Goal: Task Accomplishment & Management: Use online tool/utility

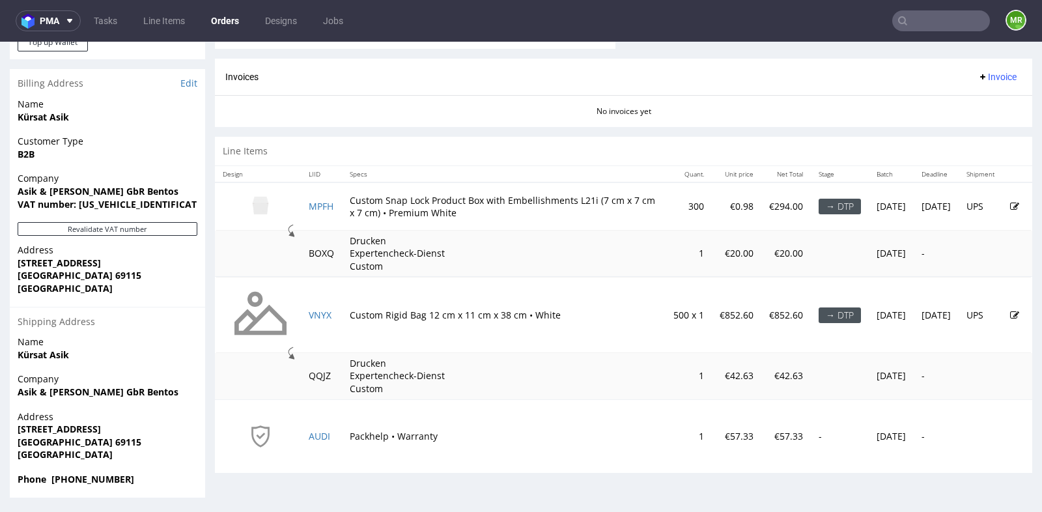
scroll to position [95, 0]
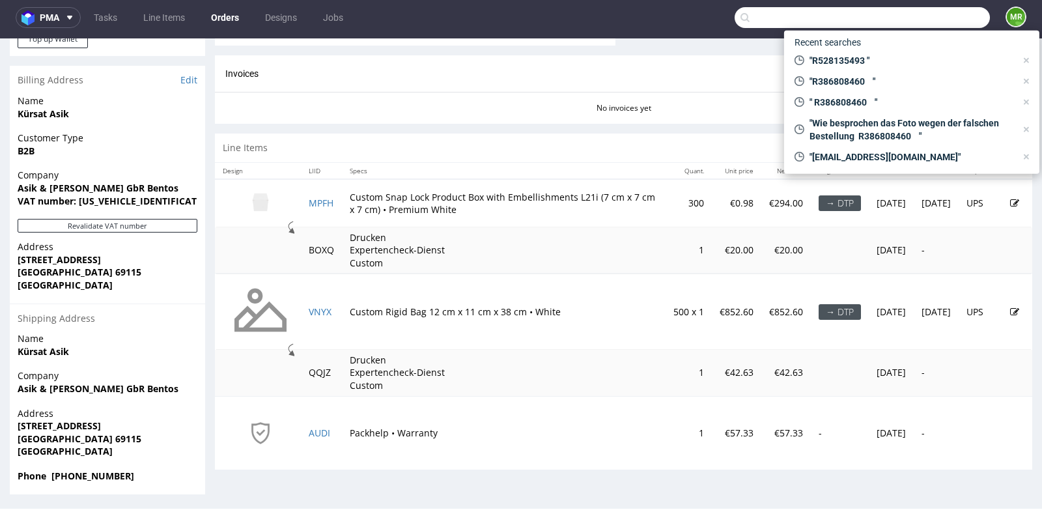
click at [929, 17] on input "text" at bounding box center [862, 17] width 255 height 21
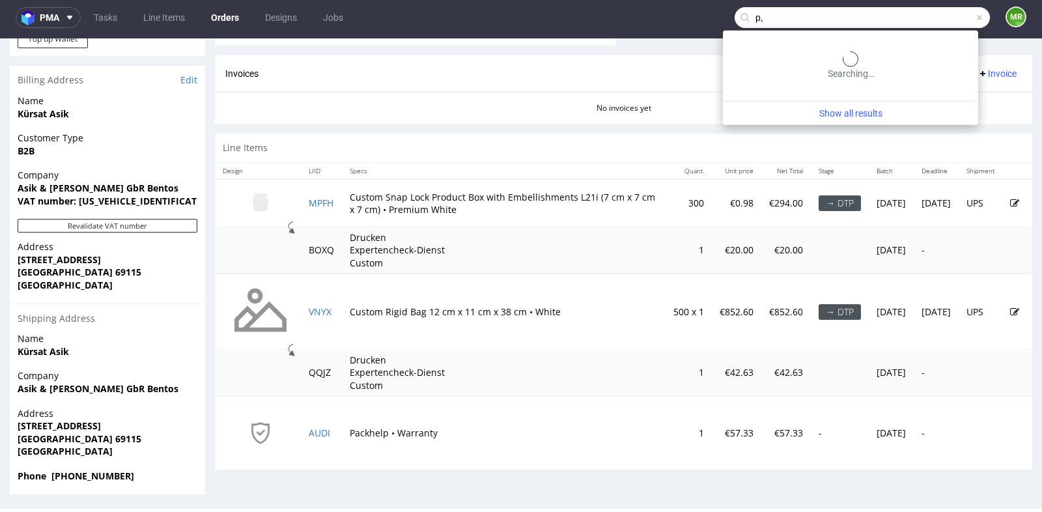
type input "p"
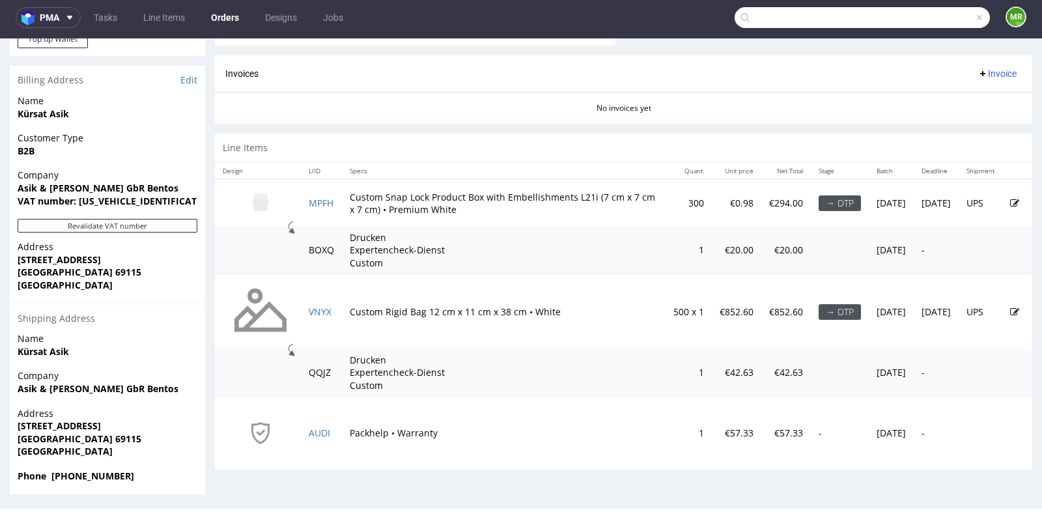
type input "."
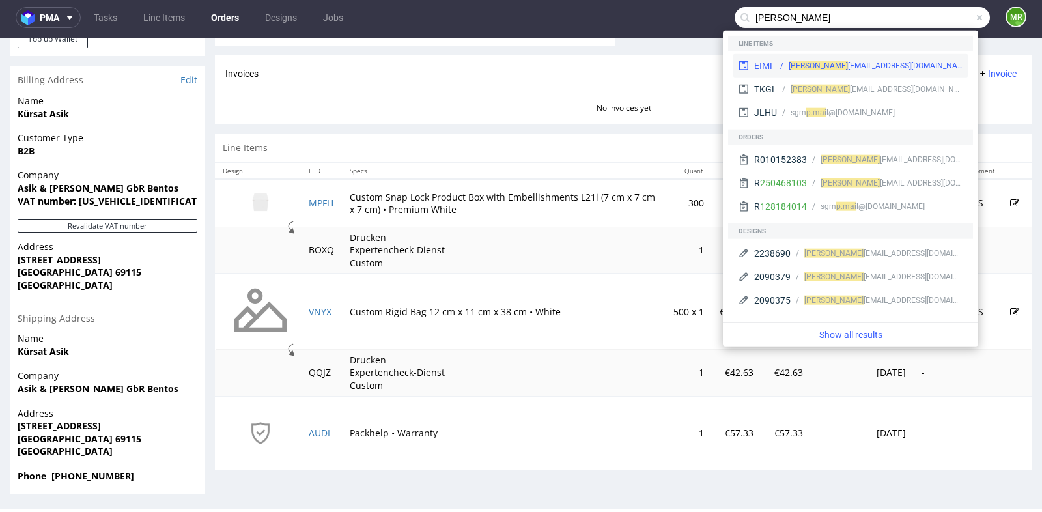
type input "p.mai"
click at [871, 69] on div "p.mai rhofer@tachoeasy.com" at bounding box center [876, 66] width 174 height 12
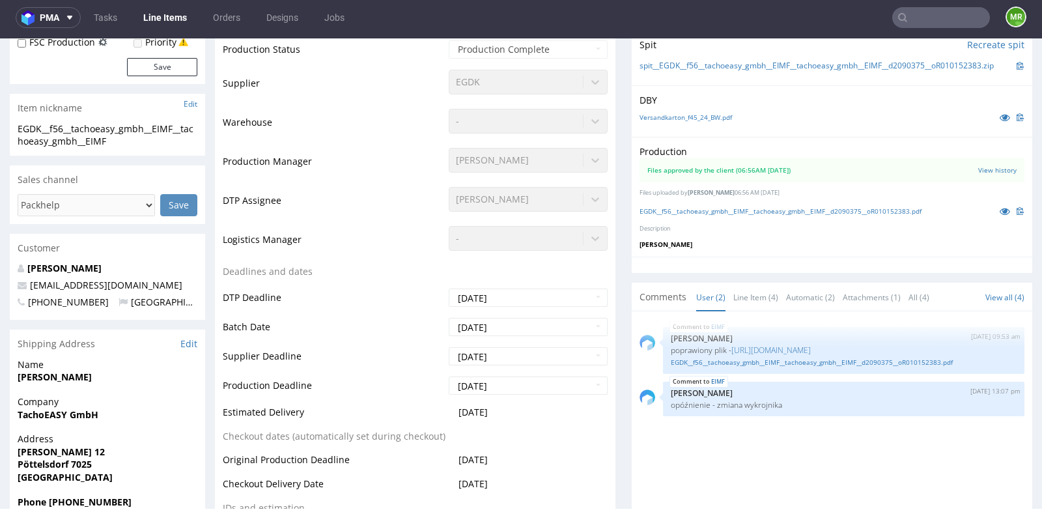
scroll to position [318, 0]
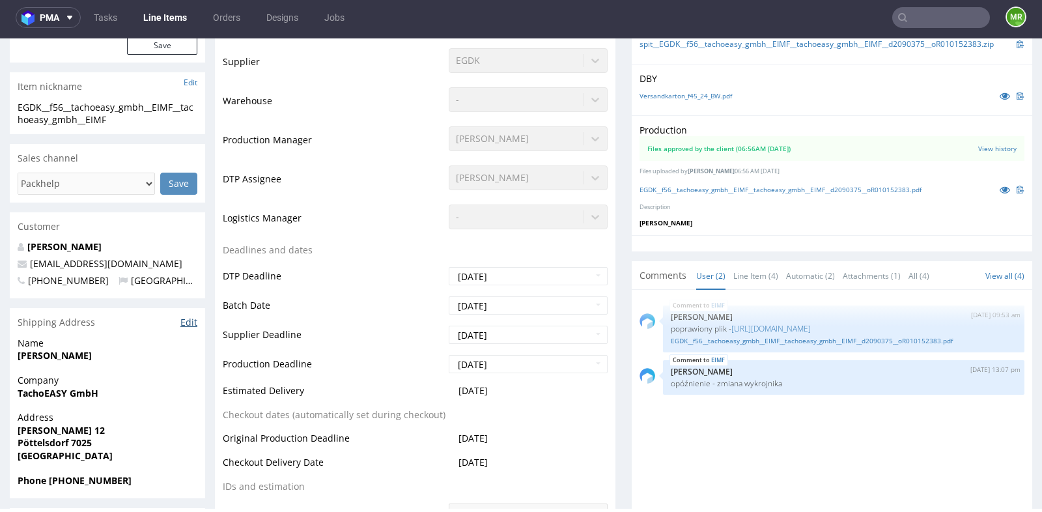
click at [187, 320] on link "Edit" at bounding box center [188, 322] width 17 height 13
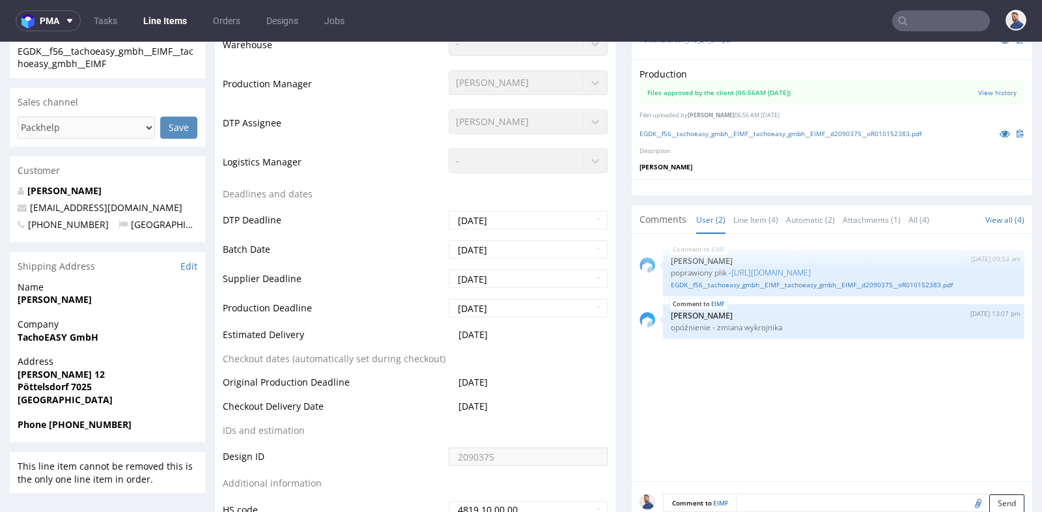
scroll to position [434, 0]
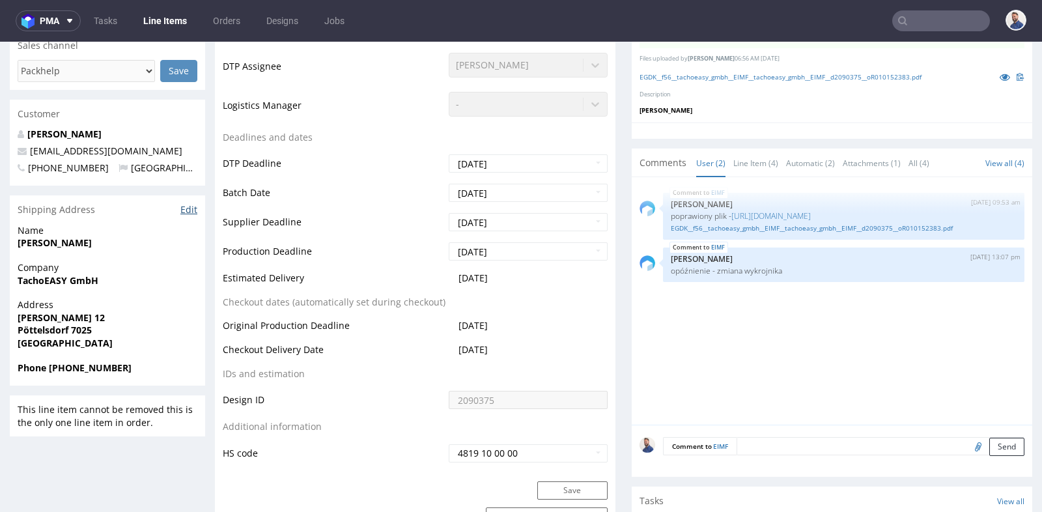
click at [193, 207] on link "Edit" at bounding box center [188, 209] width 17 height 13
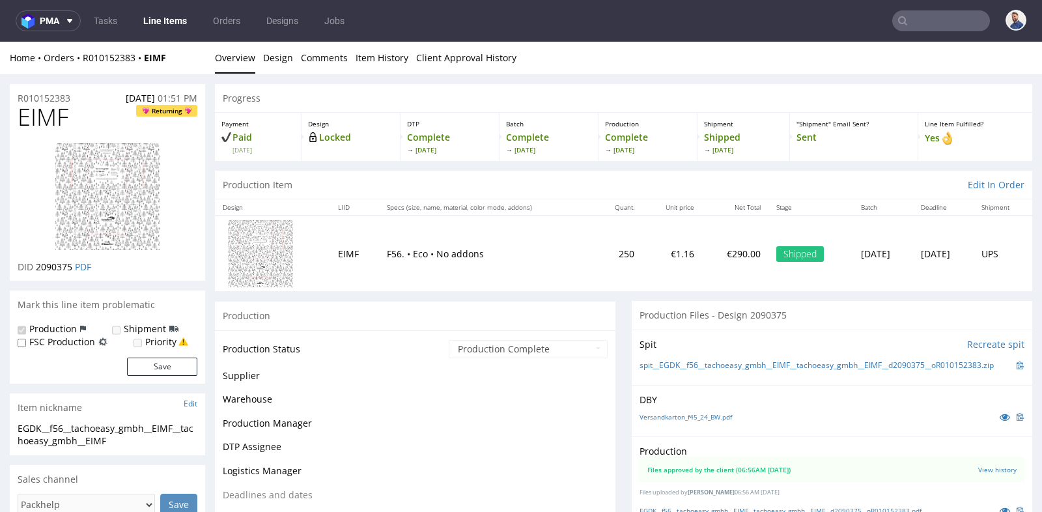
scroll to position [425, 0]
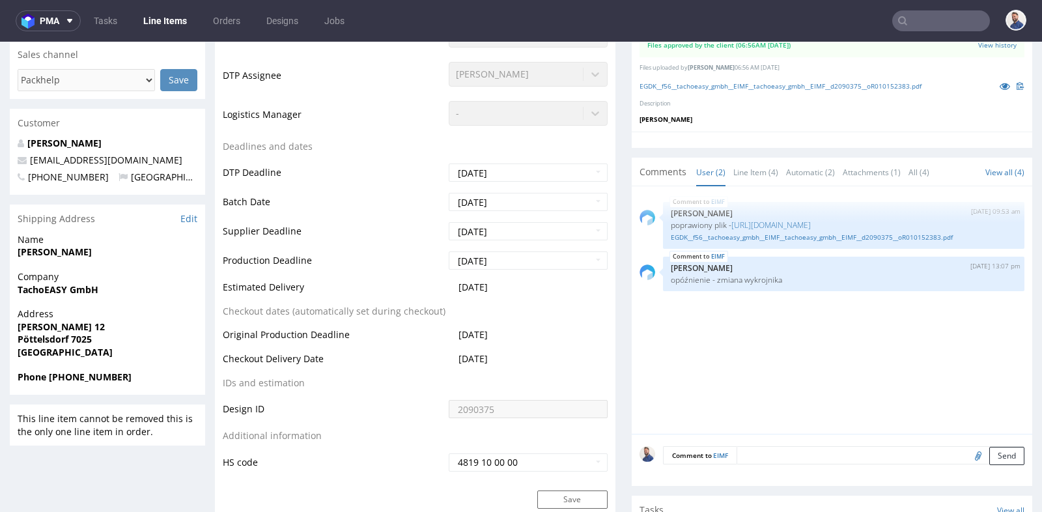
click at [46, 128] on div "Customer" at bounding box center [107, 123] width 195 height 29
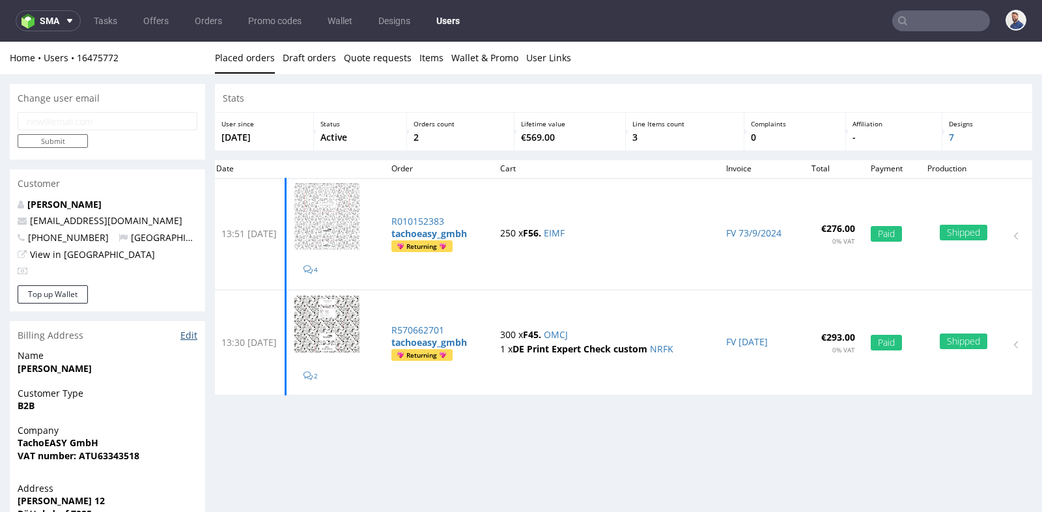
click at [191, 332] on link "Edit" at bounding box center [188, 335] width 17 height 13
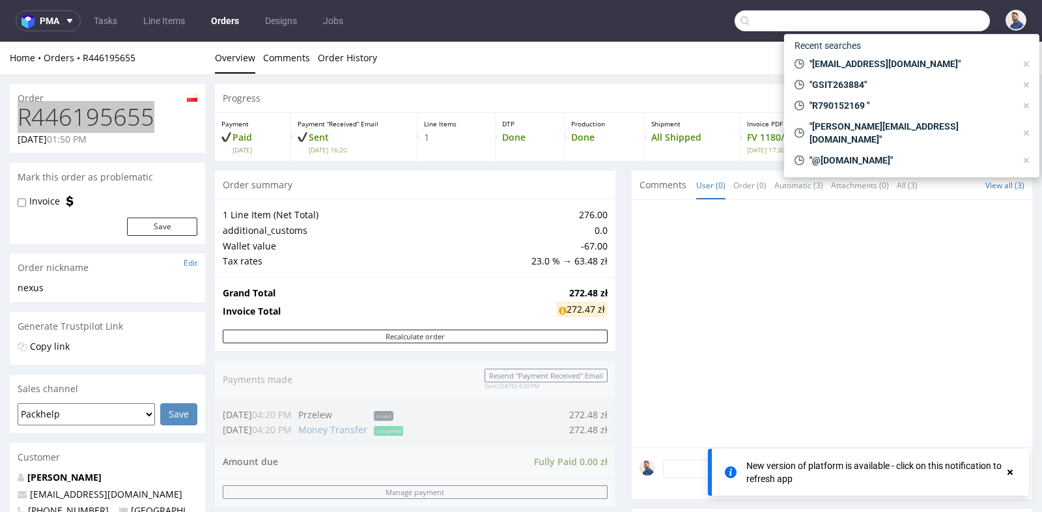
click at [938, 27] on input "text" at bounding box center [862, 20] width 255 height 21
paste input "eszenyi.zoltan@nonplusz.hu"
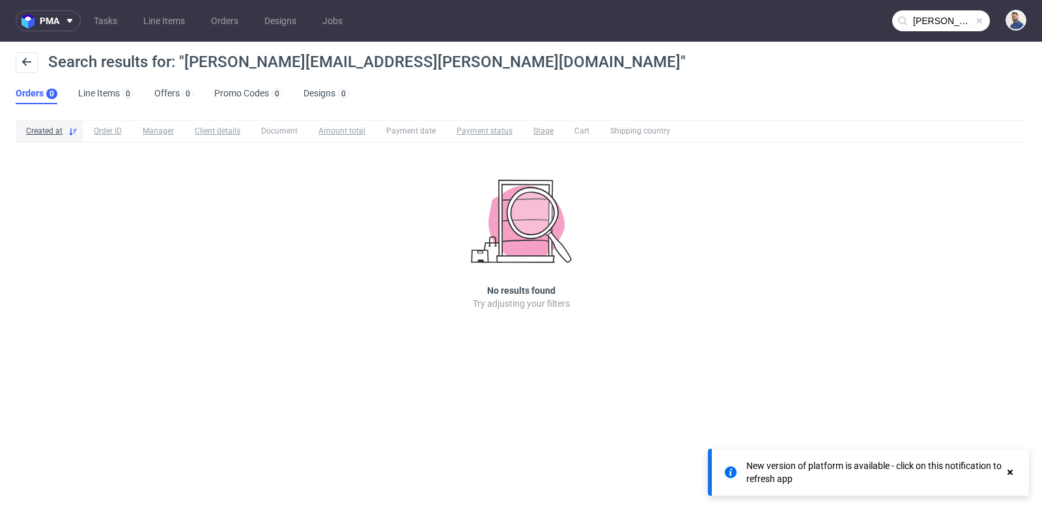
click at [953, 23] on input "eszenyi.zoltan@nonplusz.hu" at bounding box center [942, 20] width 98 height 21
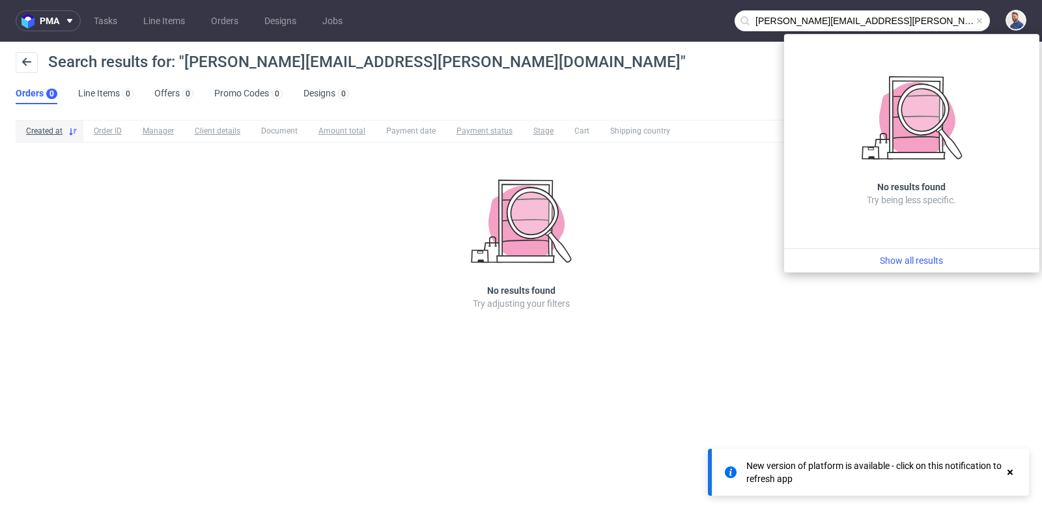
drag, startPoint x: 813, startPoint y: 22, endPoint x: 714, endPoint y: 12, distance: 99.5
click at [714, 12] on nav "pma Tasks Line Items Orders Designs Jobs eszenyi.zoltan@nonplusz.hu" at bounding box center [521, 21] width 1042 height 42
type input "@nonplusz.hu"
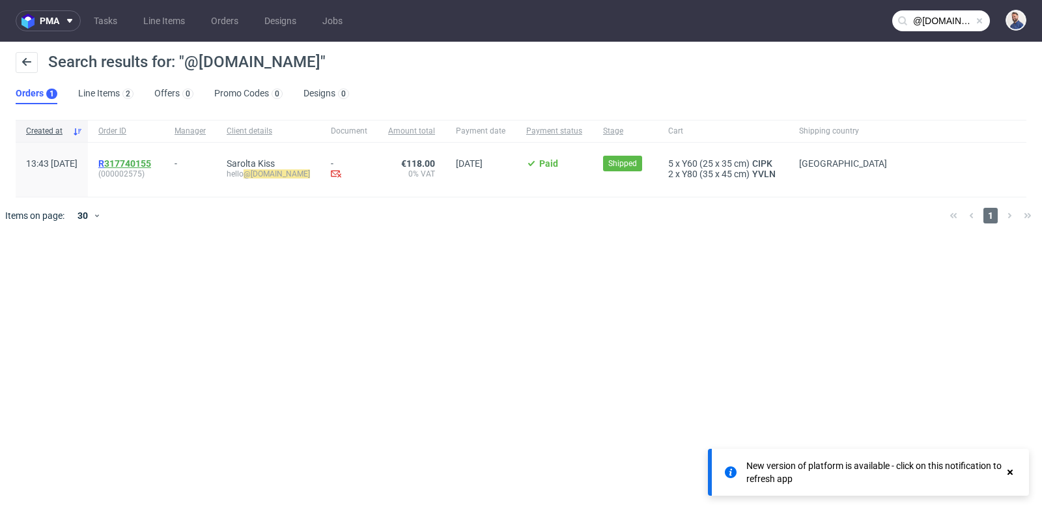
click at [151, 161] on link "317740155" at bounding box center [127, 163] width 47 height 10
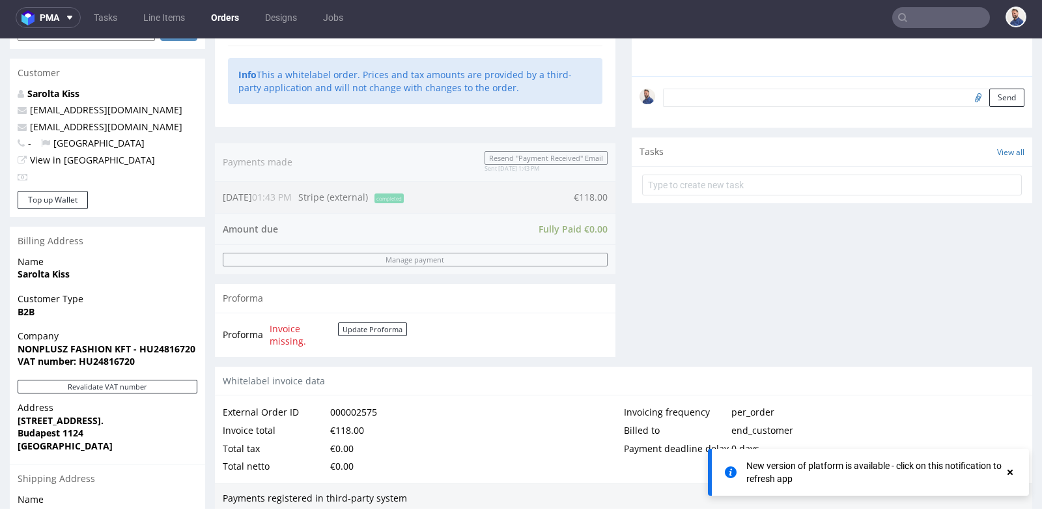
scroll to position [365, 0]
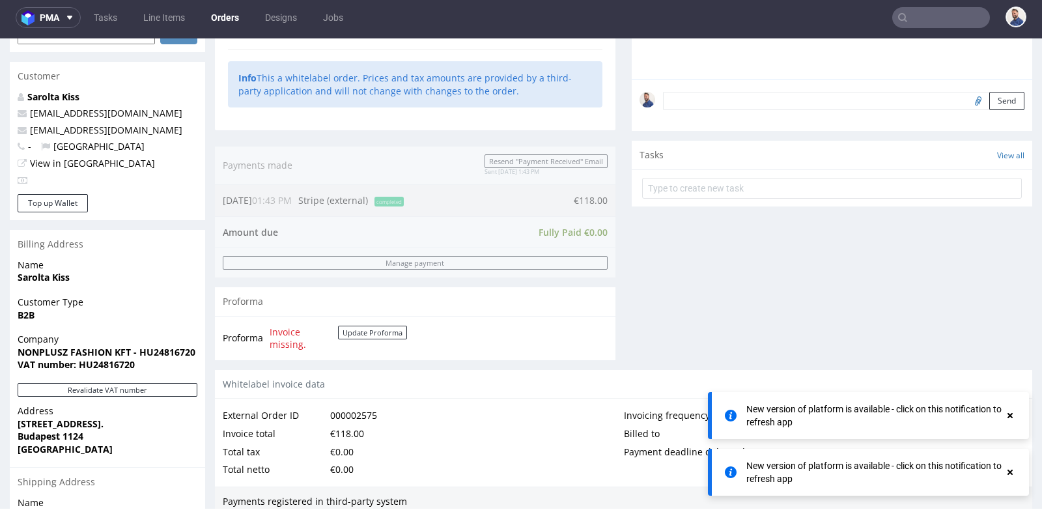
click at [794, 174] on form at bounding box center [832, 188] width 380 height 31
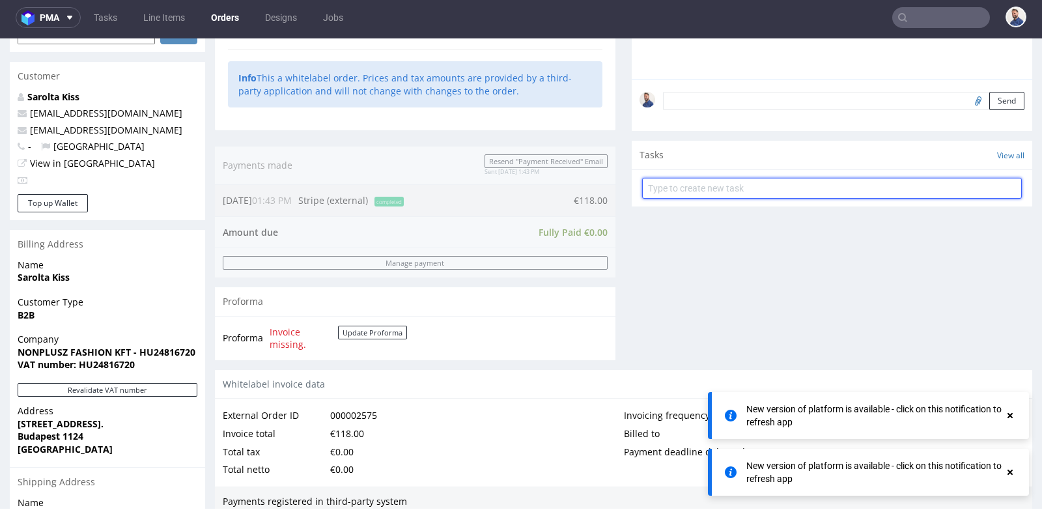
click at [791, 179] on input "text" at bounding box center [832, 188] width 380 height 21
type input "prośba o wystawienie faktury"
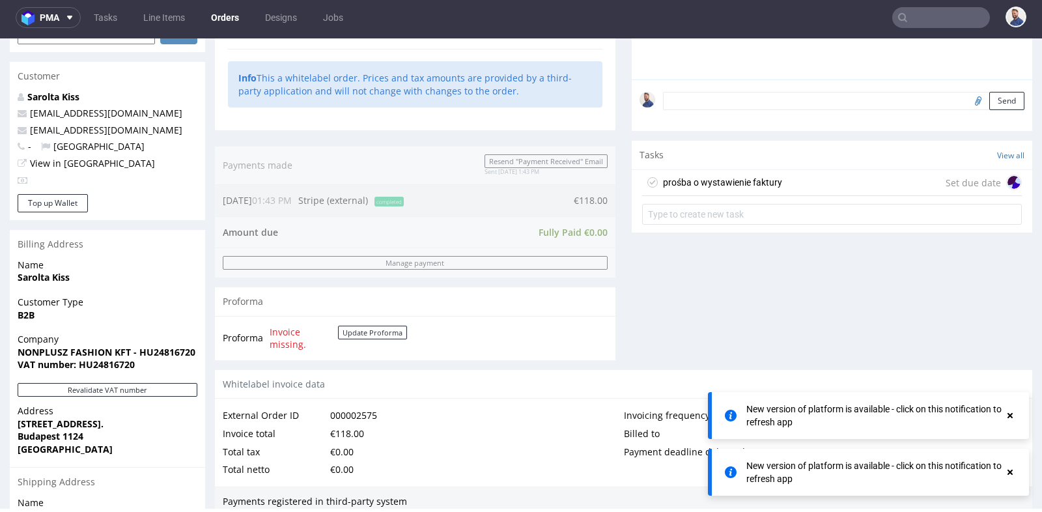
click at [827, 176] on div "prośba o wystawienie faktury Set due date" at bounding box center [832, 183] width 380 height 26
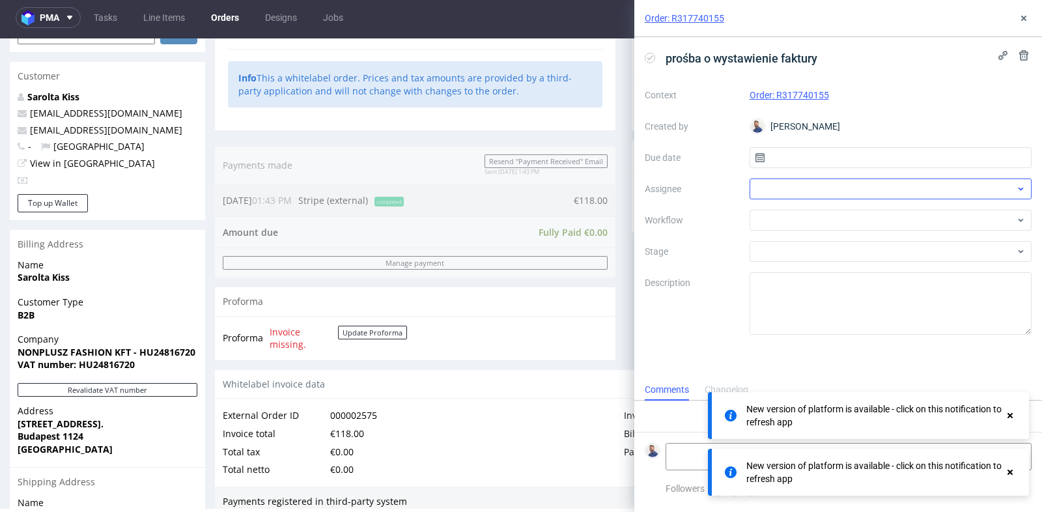
scroll to position [10, 0]
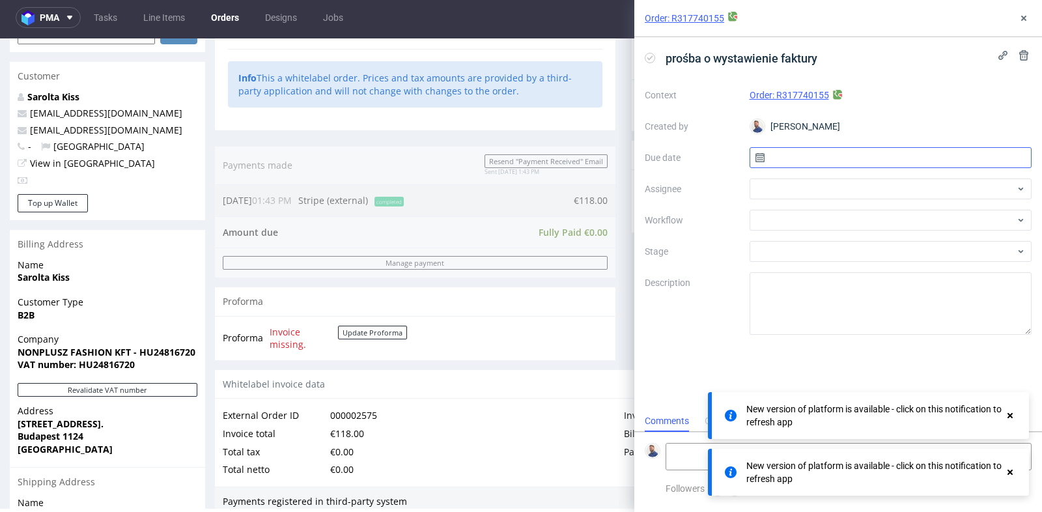
click at [896, 164] on input "text" at bounding box center [891, 157] width 283 height 21
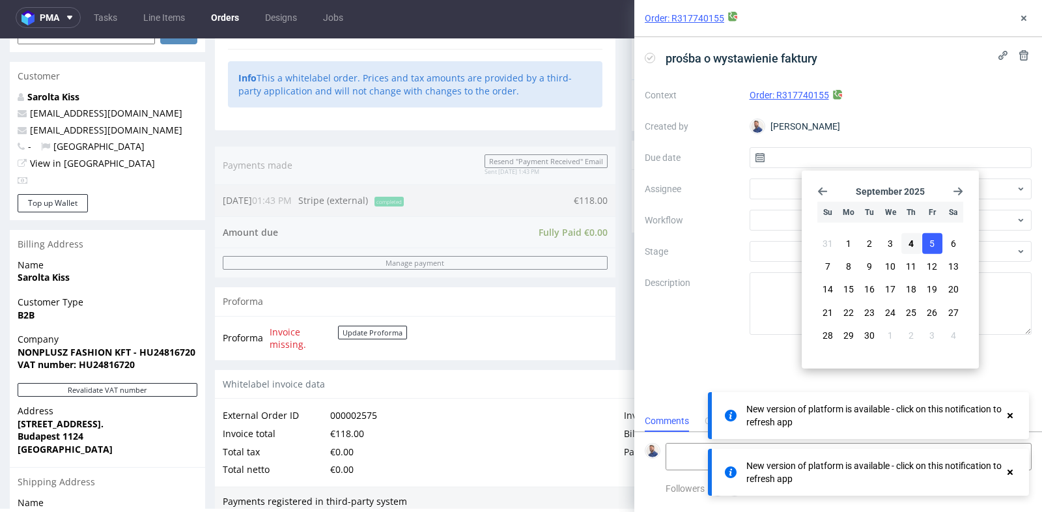
click at [934, 245] on span "5" at bounding box center [932, 243] width 5 height 13
type input "05/09/2025"
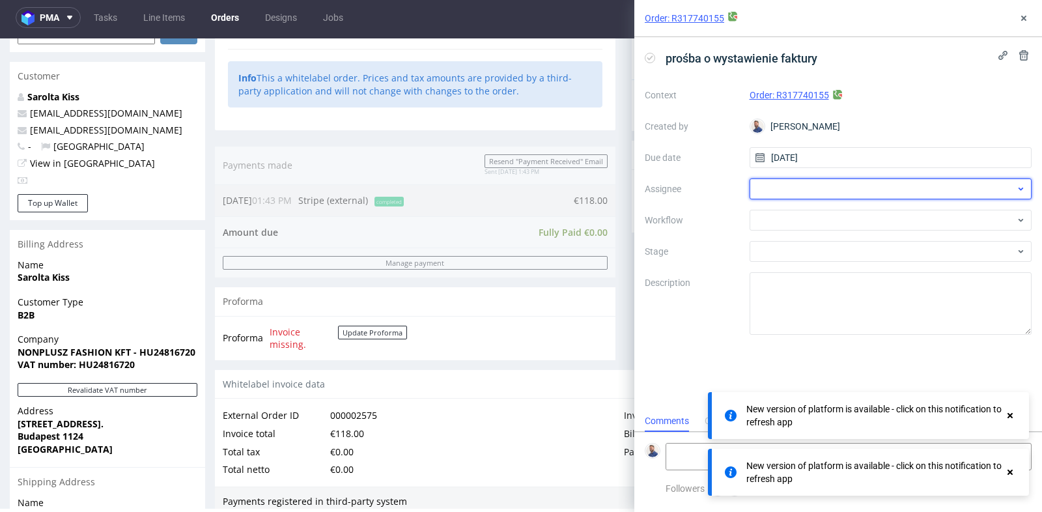
click at [947, 191] on div at bounding box center [891, 189] width 283 height 21
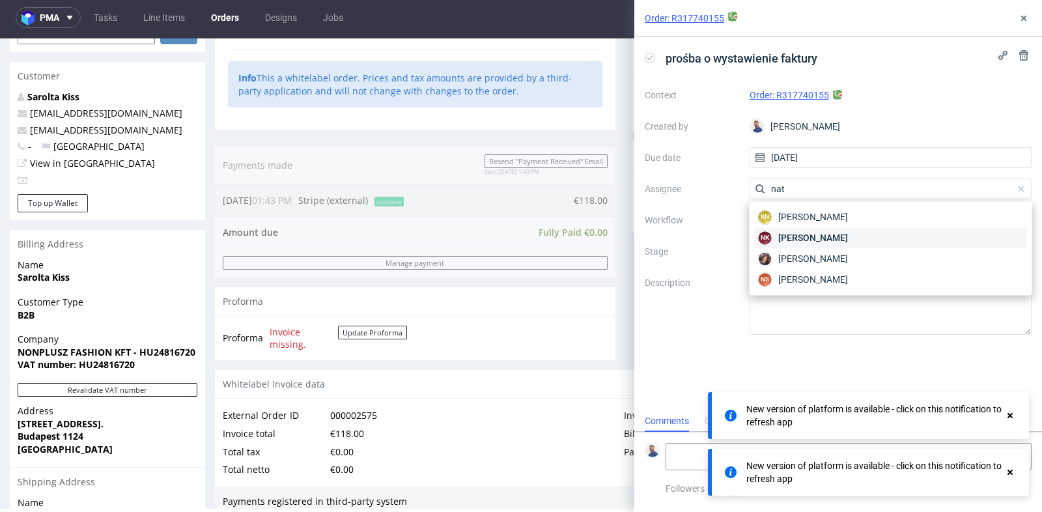
type input "nat"
click at [923, 233] on div "NK Natalia Kaczorowska" at bounding box center [891, 237] width 272 height 21
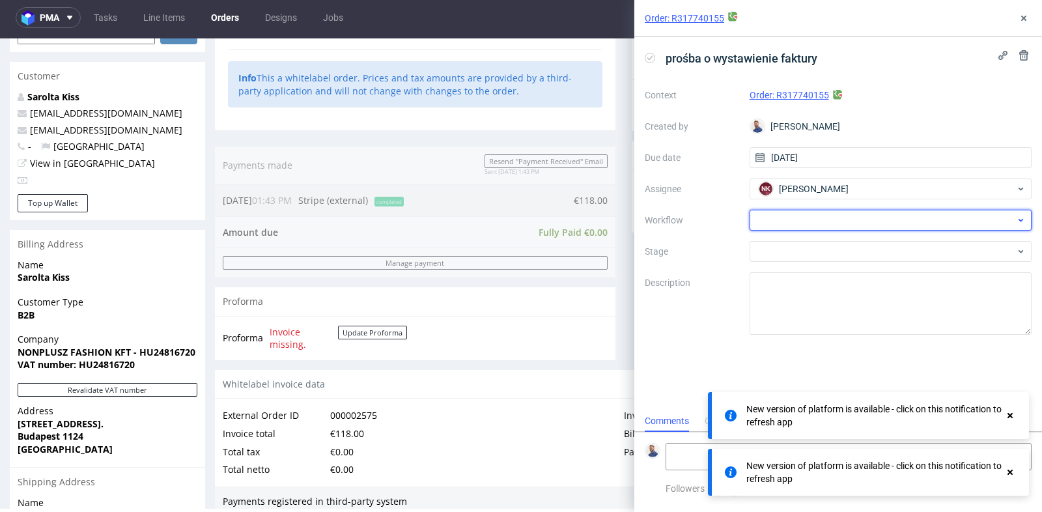
click at [926, 216] on div at bounding box center [891, 220] width 283 height 21
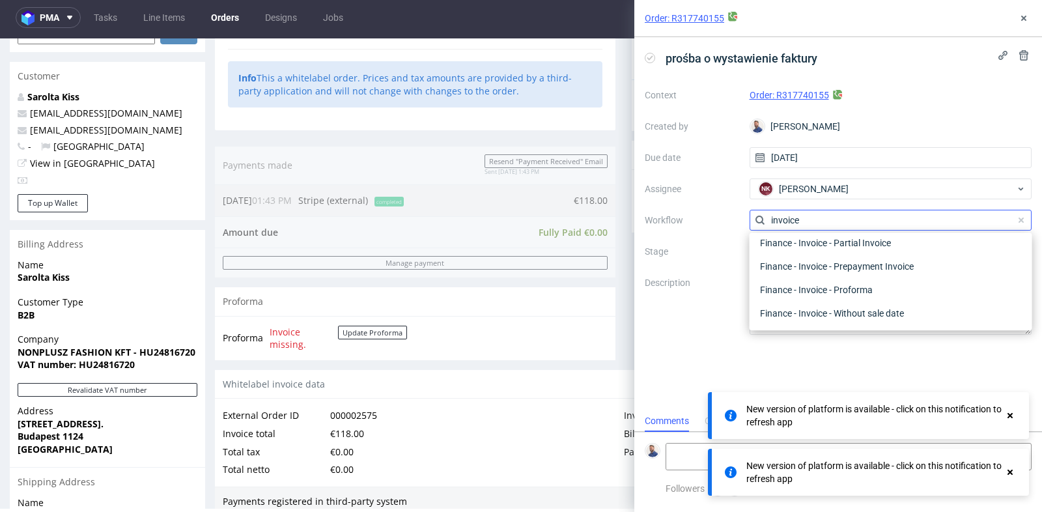
scroll to position [93, 0]
type input "invoice"
click at [902, 291] on div "Finance - Invoice - General" at bounding box center [891, 289] width 272 height 23
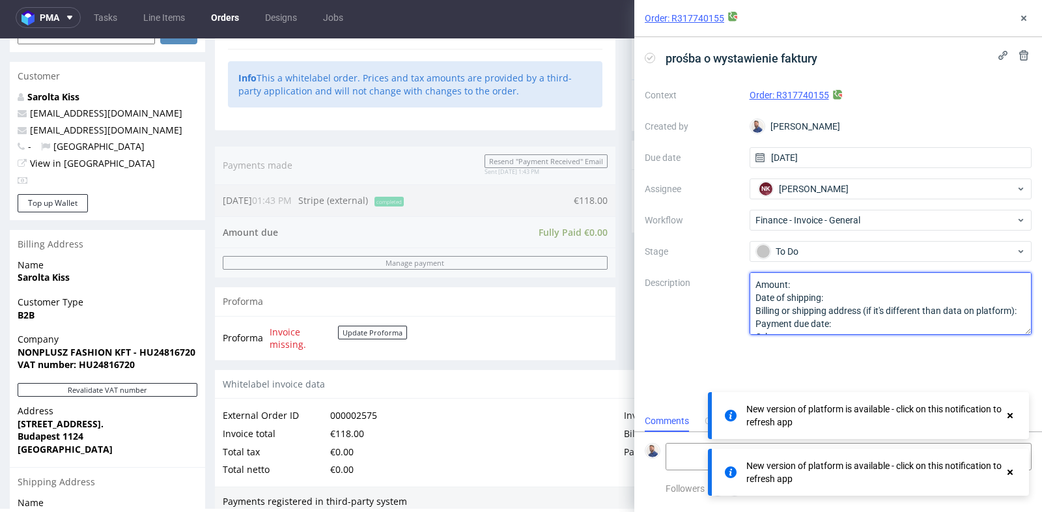
click at [900, 285] on textarea "Amount: Date of shipping: Billing or shipping address (if it's different than d…" at bounding box center [891, 303] width 283 height 63
click at [893, 297] on textarea "Amount: Date of shipping: Billing or shipping address (if it's different than d…" at bounding box center [891, 303] width 283 height 63
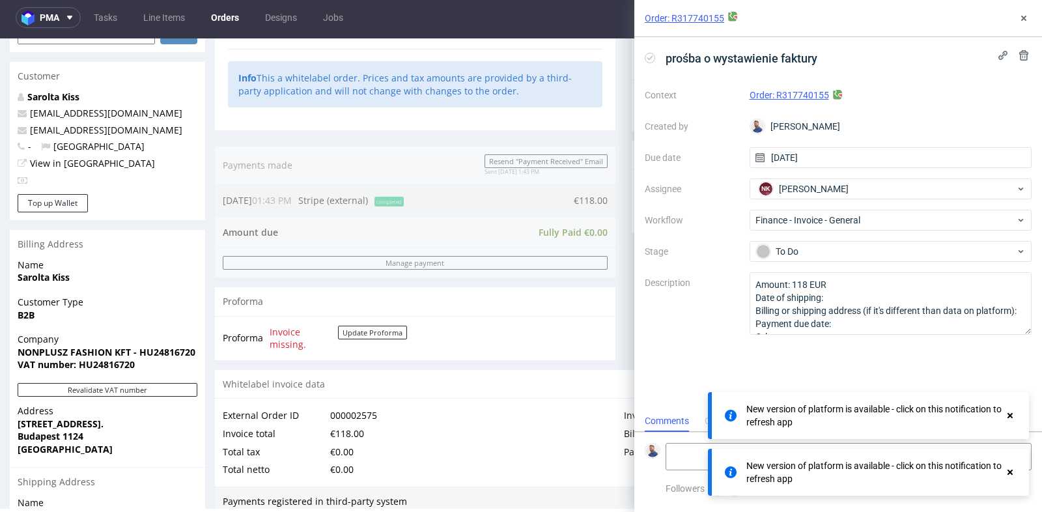
click at [614, 268] on div "Progress Payment Paid Mon 01 Sep Payment “Received” Email Sent Mon 1 Sep 13:43 …" at bounding box center [624, 310] width 818 height 1189
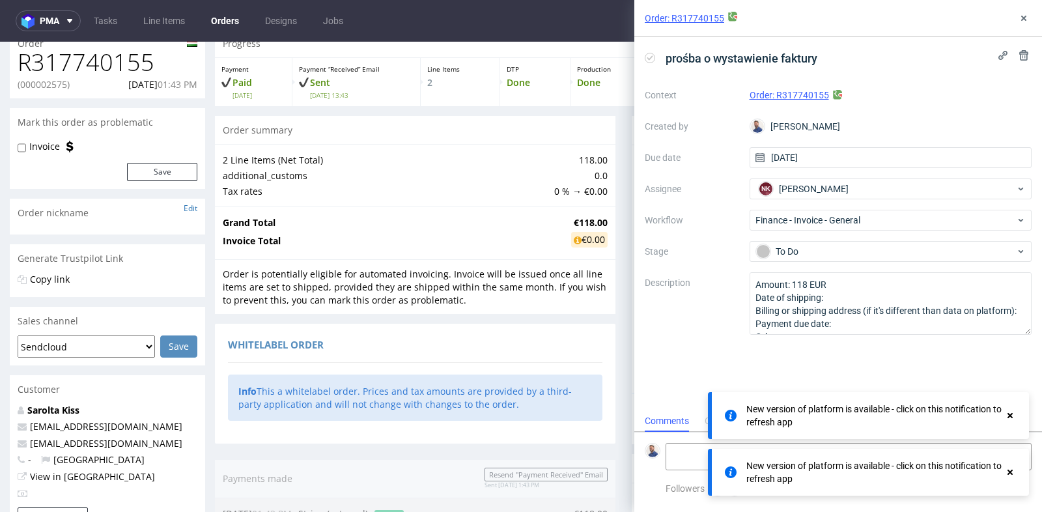
scroll to position [57, 0]
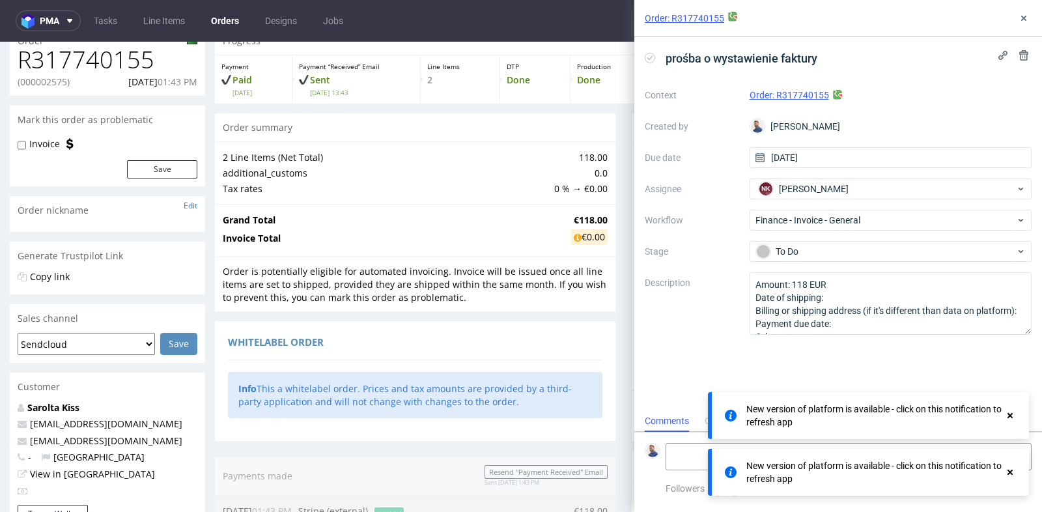
click at [592, 268] on div "Order is potentially eligible for automated invoicing. Invoice will be issued o…" at bounding box center [415, 284] width 401 height 55
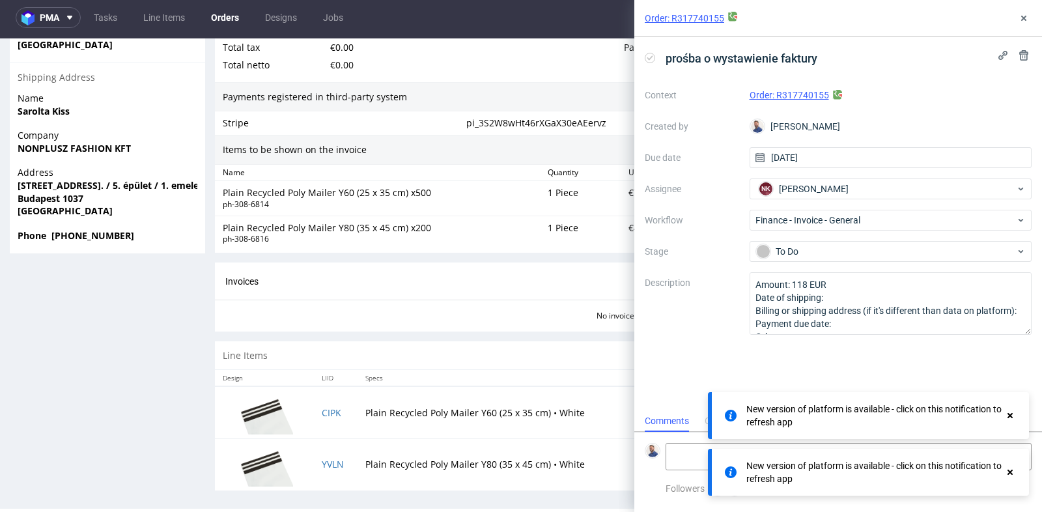
scroll to position [770, 0]
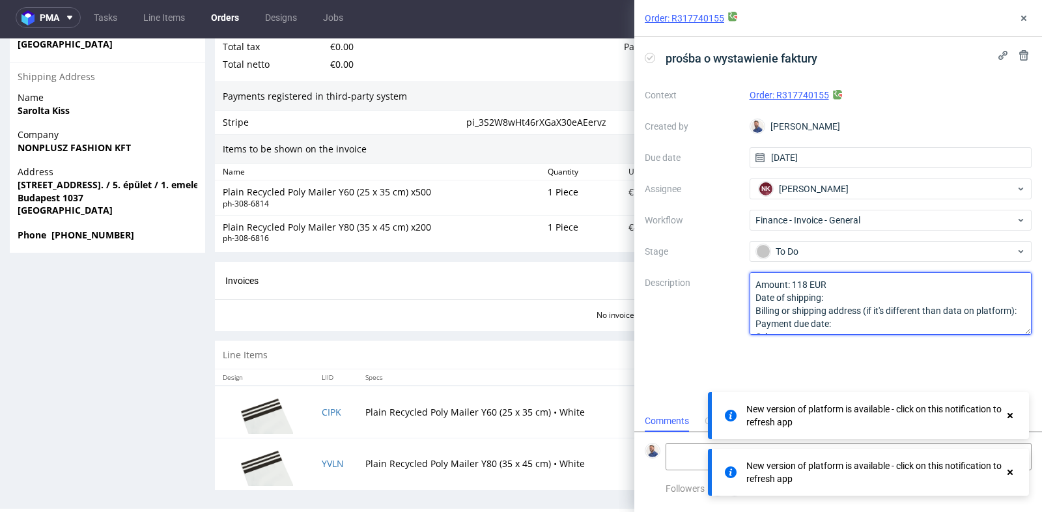
click at [906, 297] on textarea "Amount: 118 EUR Date of shipping: Billing or shipping address (if it's differen…" at bounding box center [891, 303] width 283 height 63
type textarea "Amount: 118 EUR Date of shipping: 03.09.2025 Billing or shipping address (if it…"
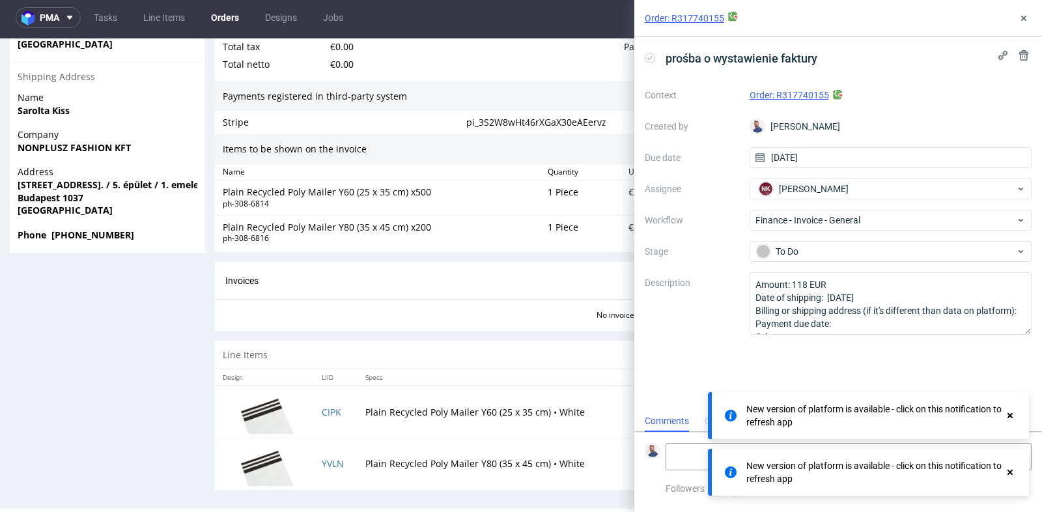
click at [1007, 416] on icon at bounding box center [1011, 415] width 12 height 10
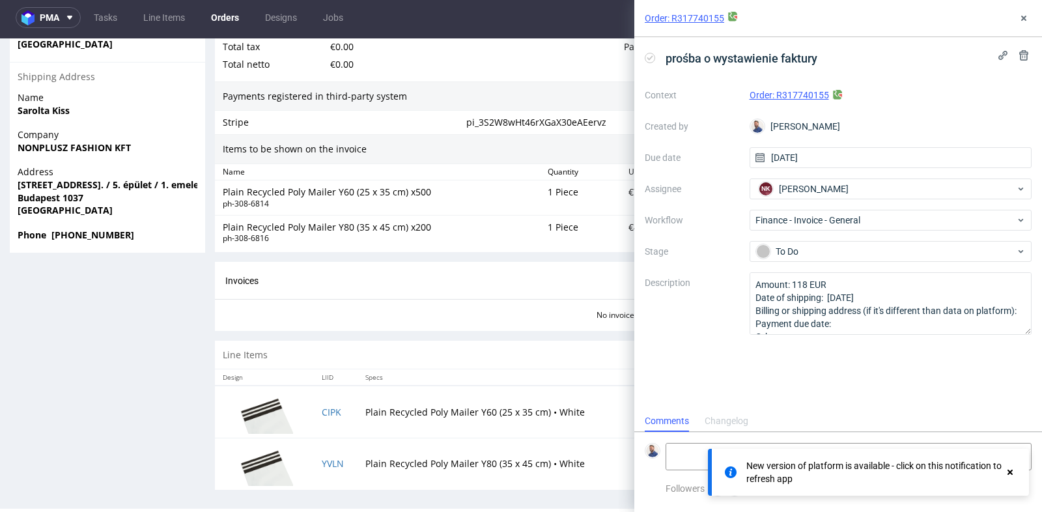
click at [1011, 470] on icon at bounding box center [1011, 472] width 12 height 10
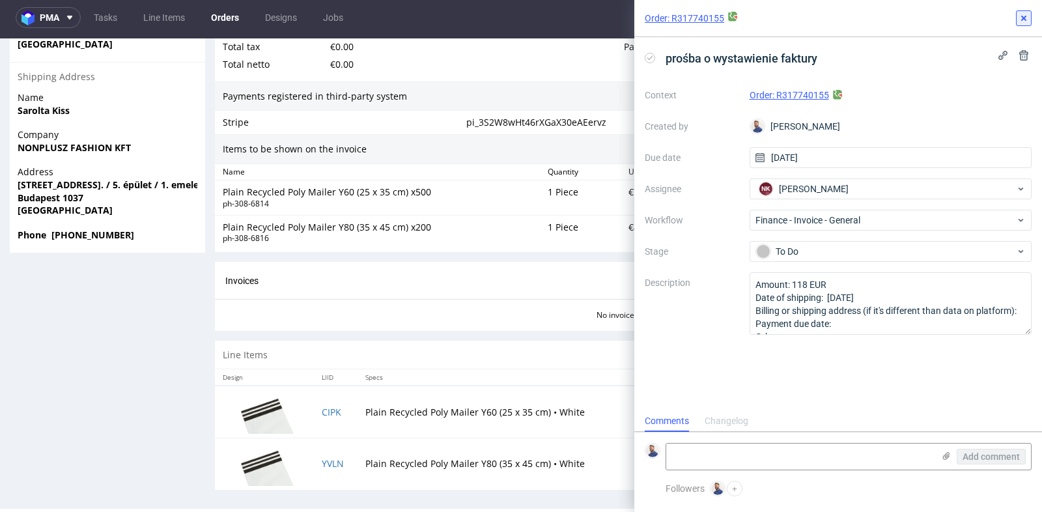
click at [1022, 20] on icon at bounding box center [1024, 18] width 10 height 10
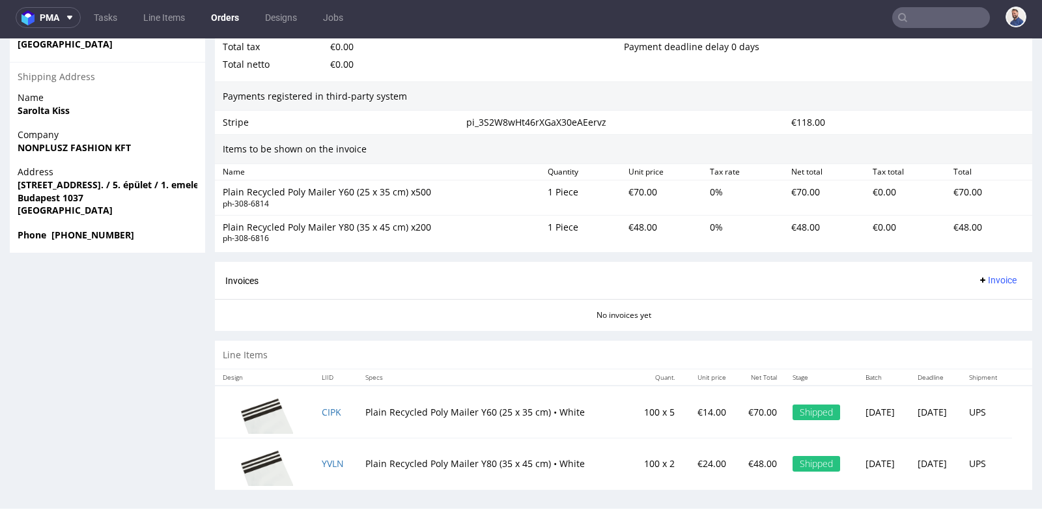
click at [915, 199] on div "€0.00" at bounding box center [908, 197] width 81 height 29
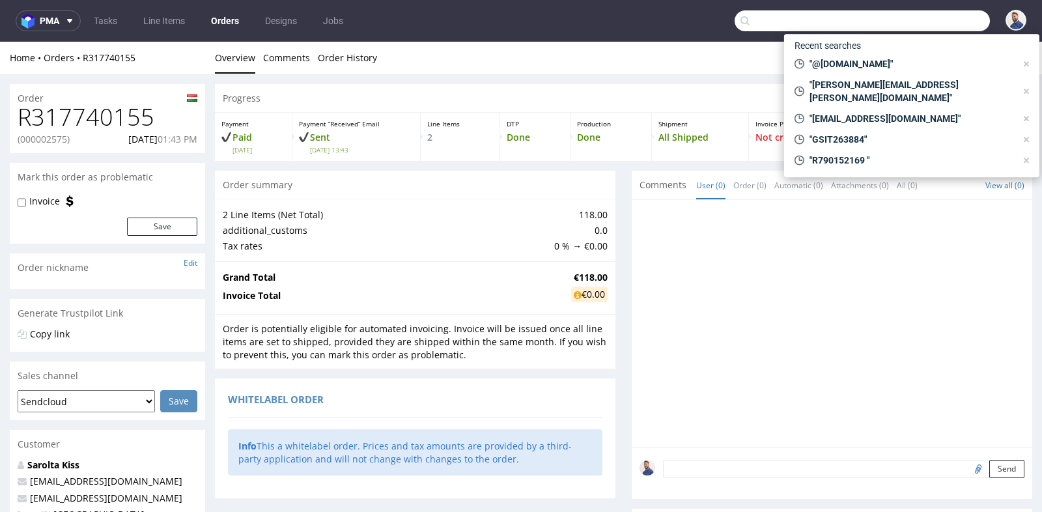
click at [951, 16] on input "text" at bounding box center [862, 20] width 255 height 21
paste input "R776862756"
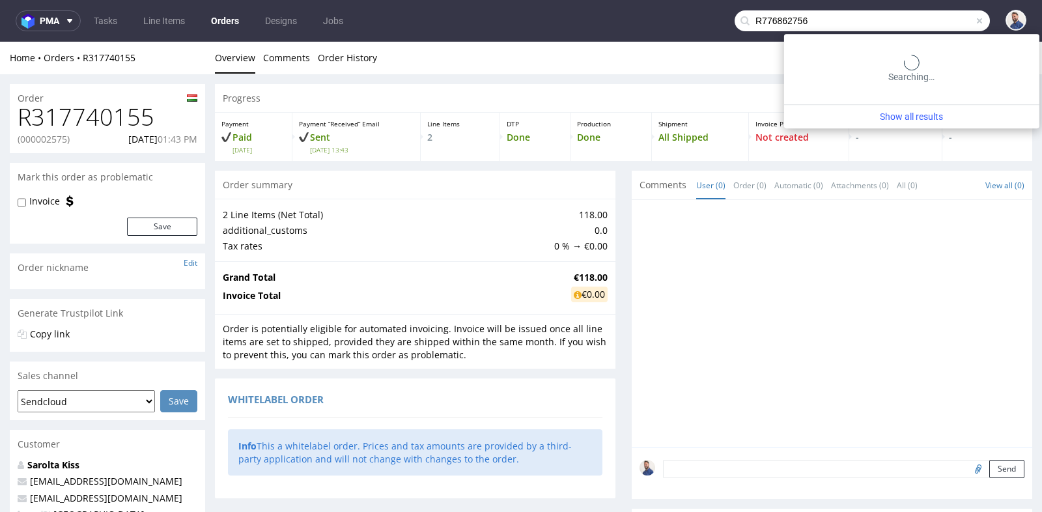
type input "R776862756"
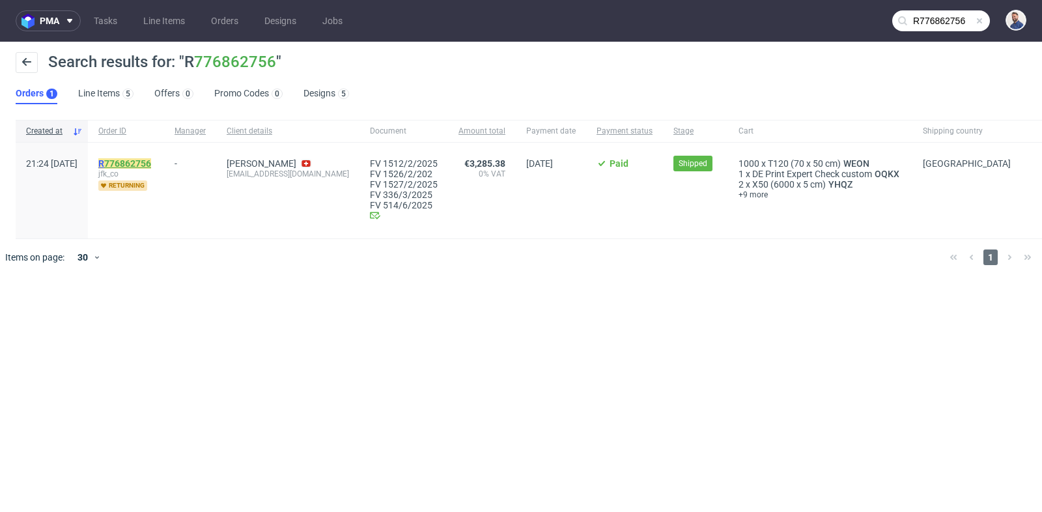
click at [151, 162] on link "776862756" at bounding box center [127, 163] width 47 height 10
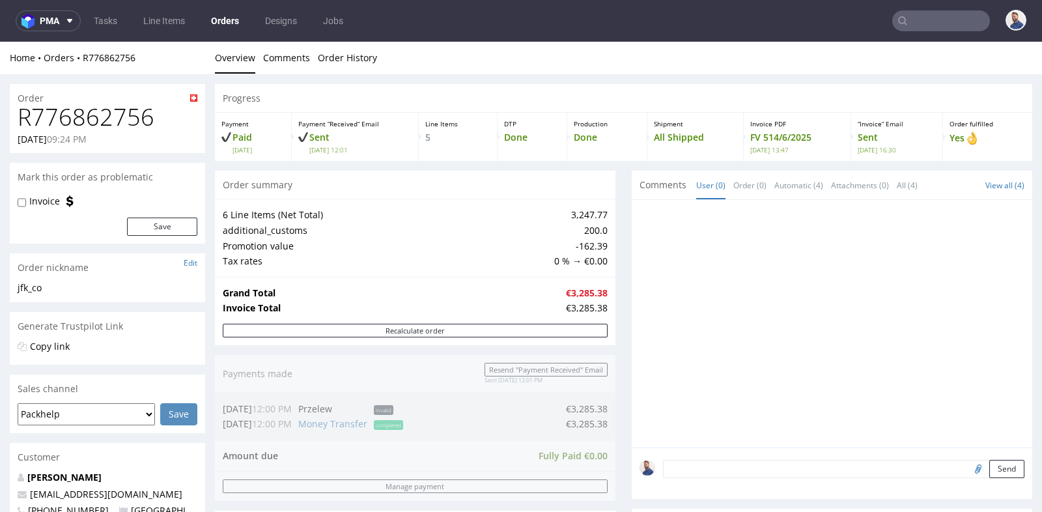
click at [632, 208] on div at bounding box center [832, 324] width 401 height 248
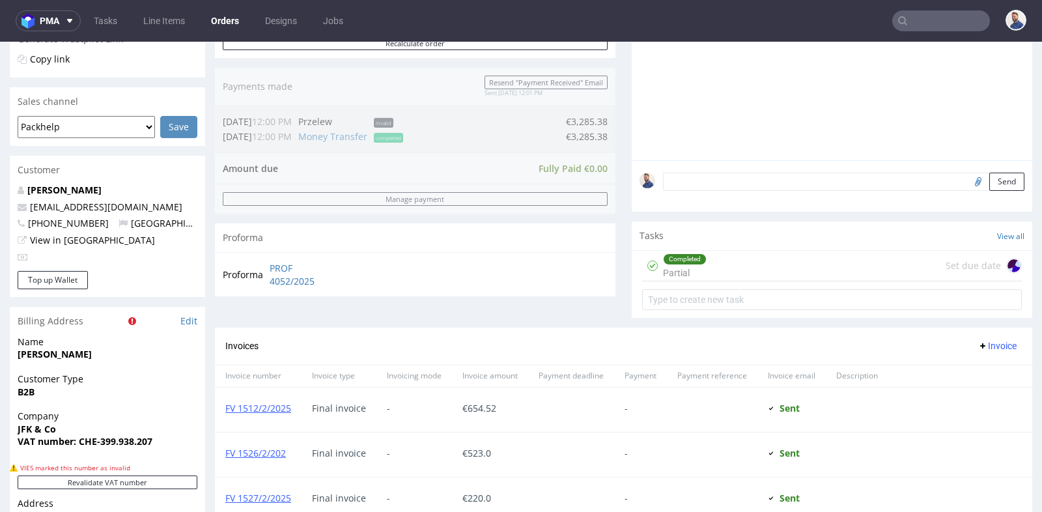
scroll to position [289, 0]
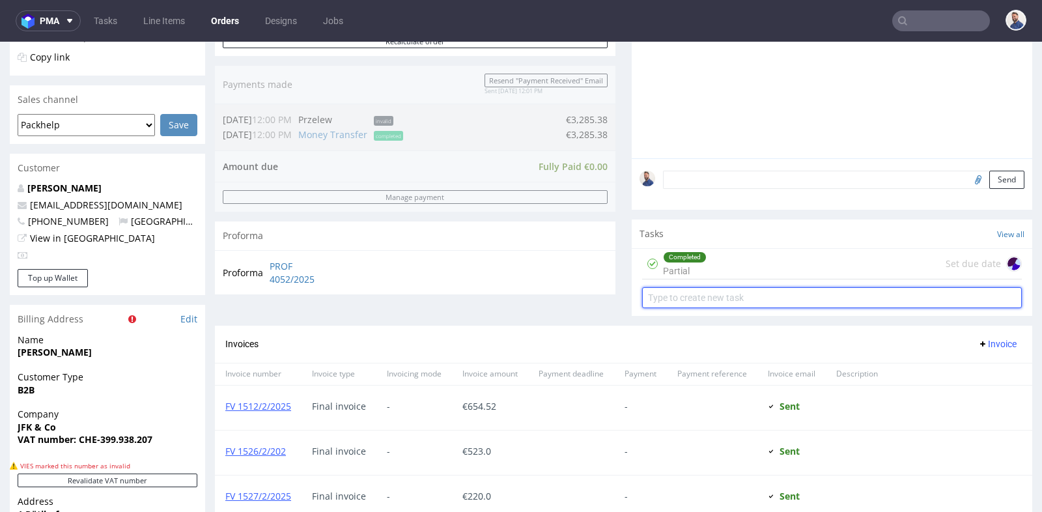
click at [702, 300] on input "text" at bounding box center [832, 297] width 380 height 21
type input "prośba o refund"
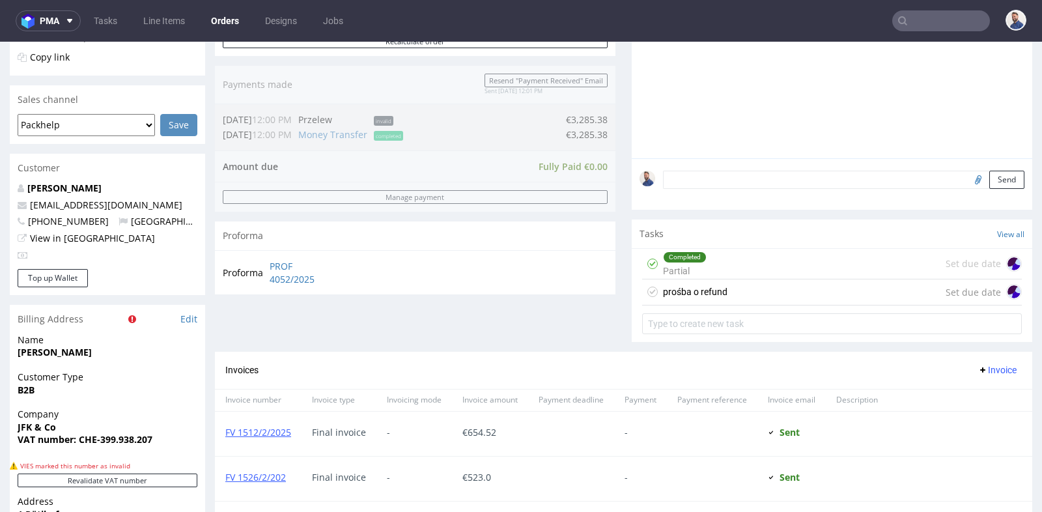
click at [737, 291] on div "prośba o refund Set due date" at bounding box center [832, 293] width 380 height 26
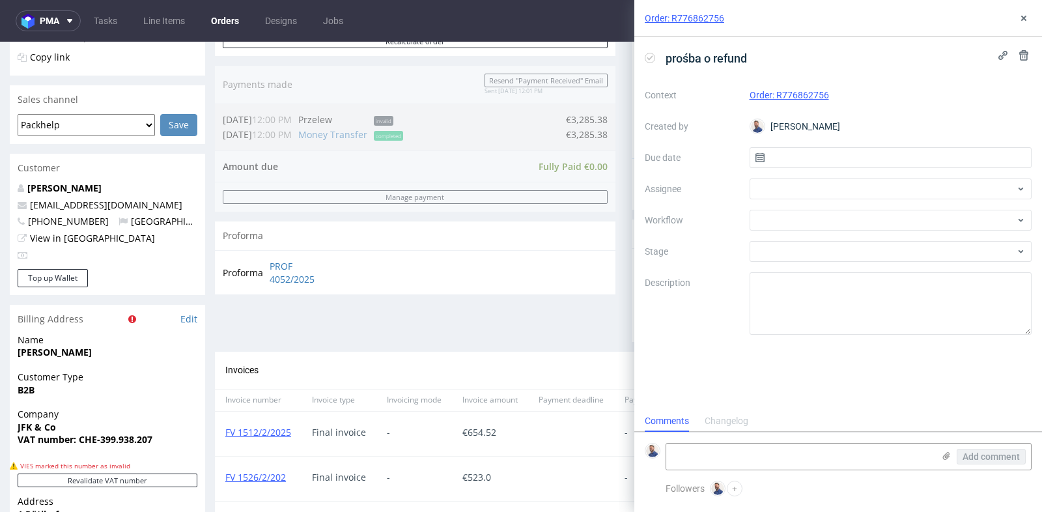
scroll to position [10, 0]
click at [862, 152] on input "text" at bounding box center [891, 157] width 283 height 21
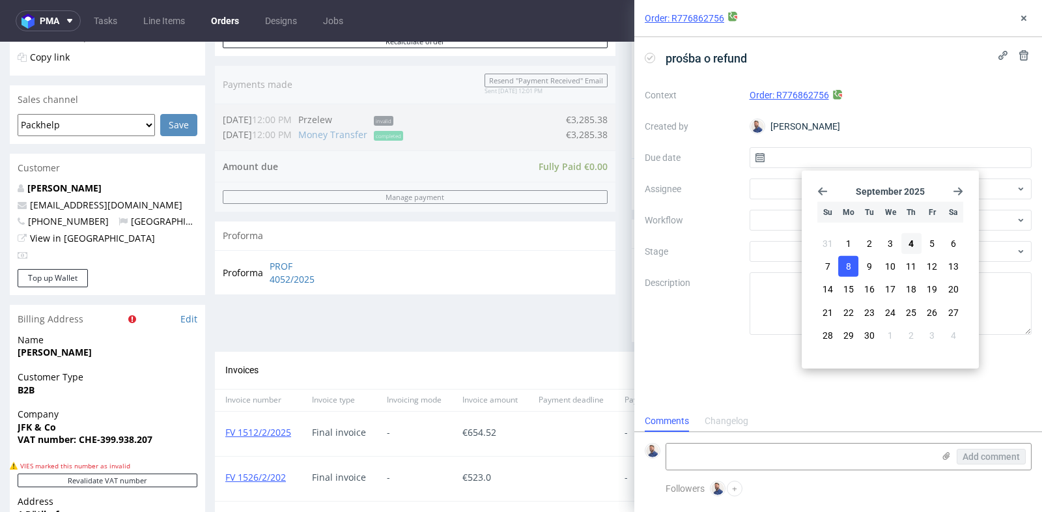
click at [850, 266] on span "8" at bounding box center [848, 266] width 5 height 13
type input "08/09/2025"
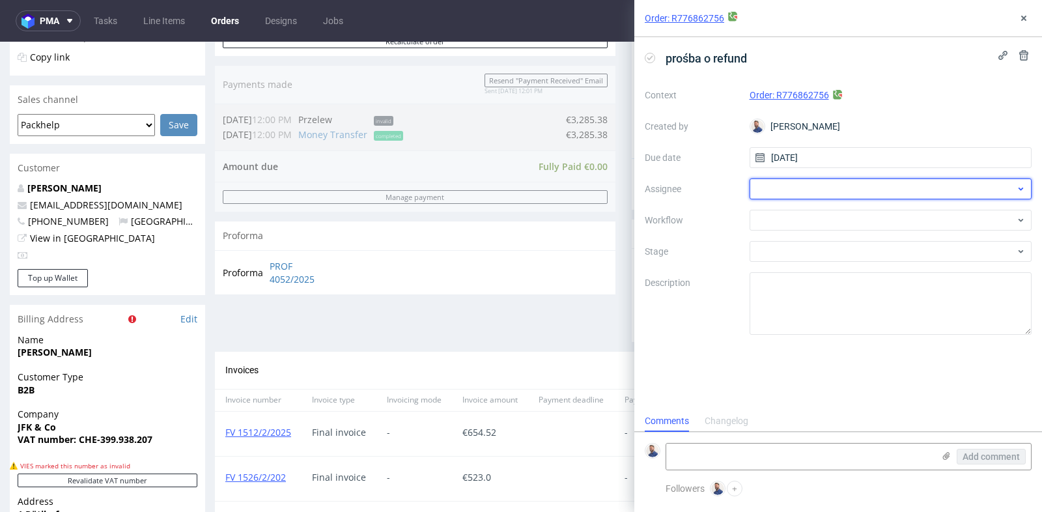
click at [846, 192] on div at bounding box center [891, 189] width 283 height 21
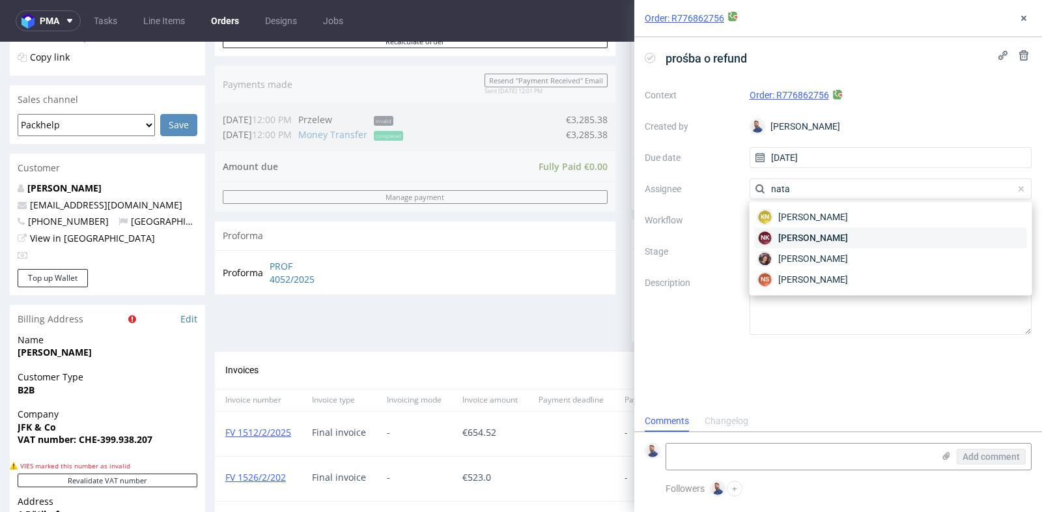
type input "nata"
click at [840, 238] on span "Natalia Kaczorowska" at bounding box center [814, 237] width 70 height 13
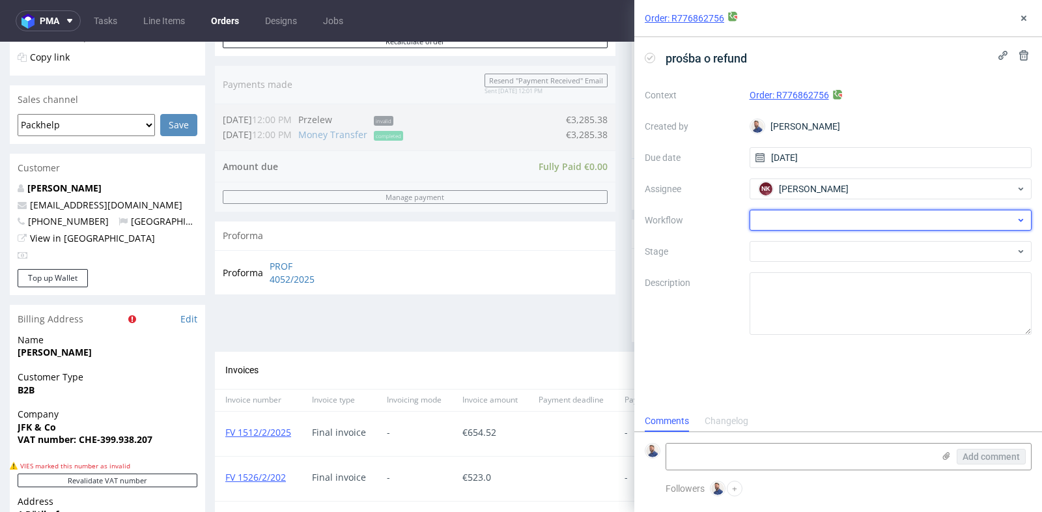
click at [847, 220] on div at bounding box center [891, 220] width 283 height 21
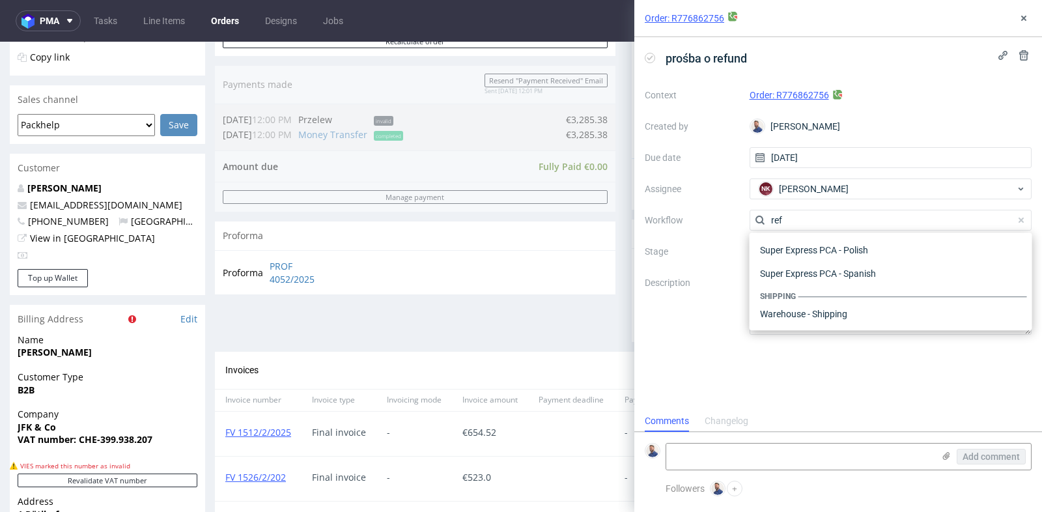
scroll to position [70, 0]
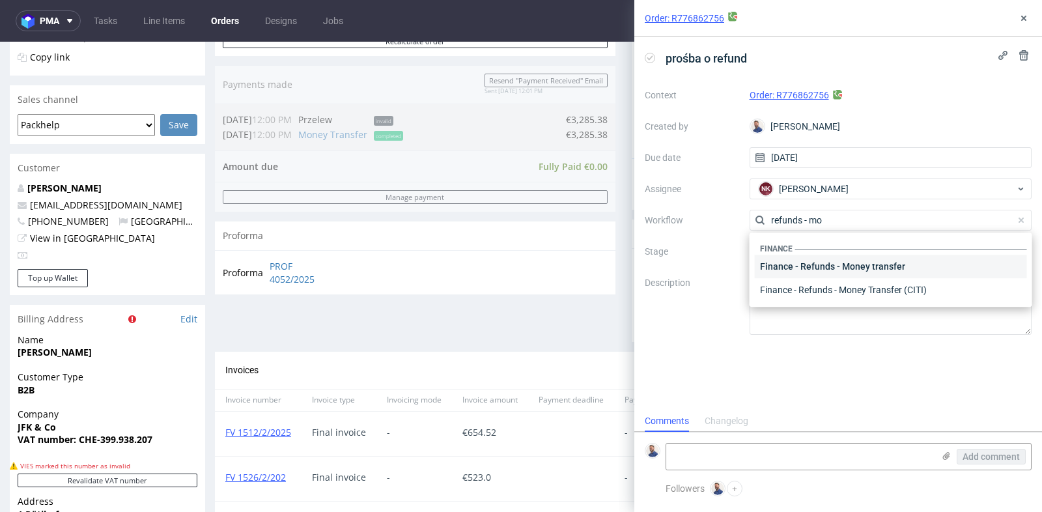
type input "refunds - mo"
click at [861, 261] on div "Finance - Refunds - Money transfer" at bounding box center [891, 266] width 272 height 23
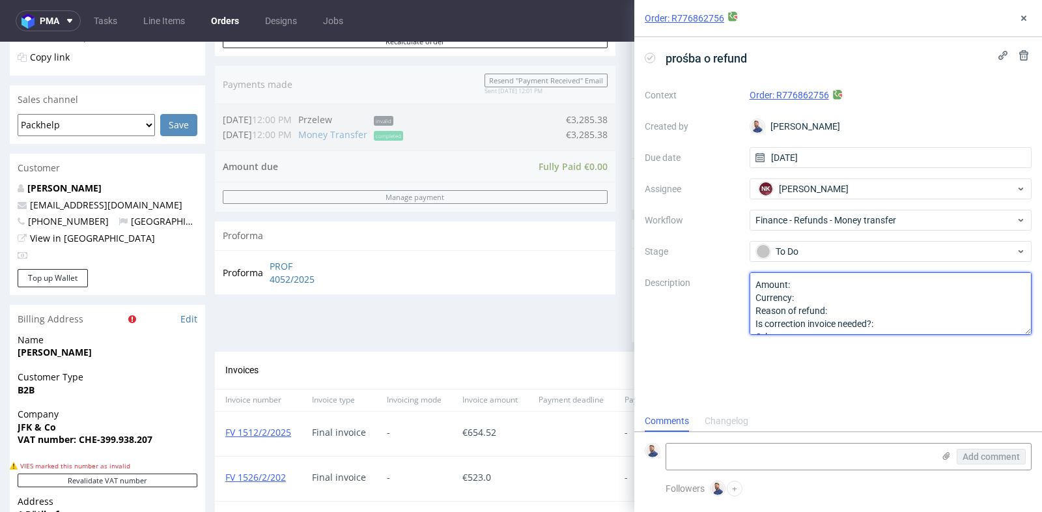
click at [855, 287] on textarea "Amount: Currency: Reason of refund: Is correction invoice needed?: Other:" at bounding box center [891, 303] width 283 height 63
click at [882, 299] on textarea "Amount: Currency: Reason of refund: Is correction invoice needed?: Other:" at bounding box center [891, 303] width 283 height 63
click at [882, 309] on textarea "Amount: Currency: Reason of refund: Is correction invoice needed?: Other:" at bounding box center [891, 303] width 283 height 63
click at [896, 322] on textarea "Amount: Currency: Reason of refund: Is correction invoice needed?: Other:" at bounding box center [891, 303] width 283 height 63
type textarea "Amount: 3285.38 Currency: EUR Reason of refund: Complaint accepted by Ewa Is co…"
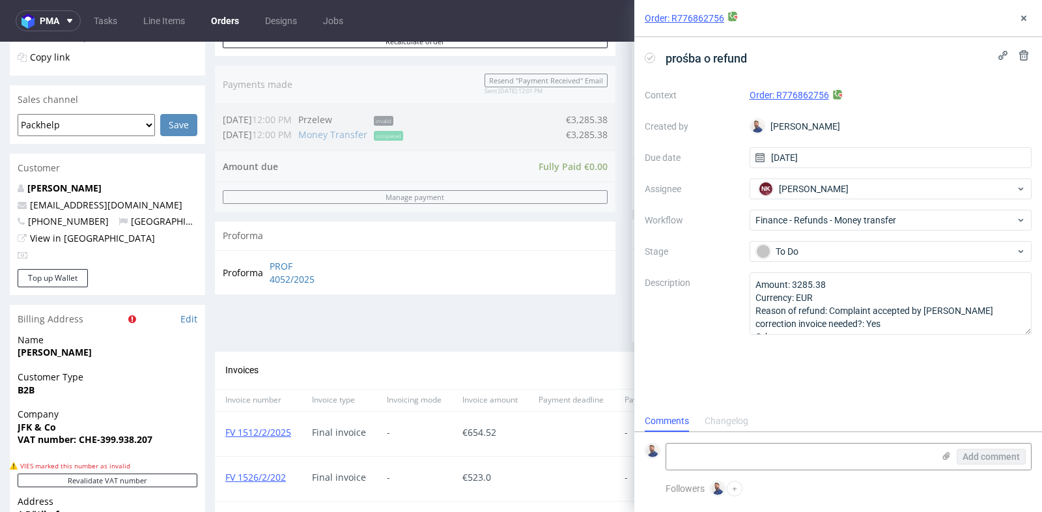
click at [887, 356] on div "prośba o refund Context Order: R776862756 Created by Michał Rachański Due date …" at bounding box center [839, 223] width 408 height 373
click at [1025, 16] on icon at bounding box center [1024, 18] width 10 height 10
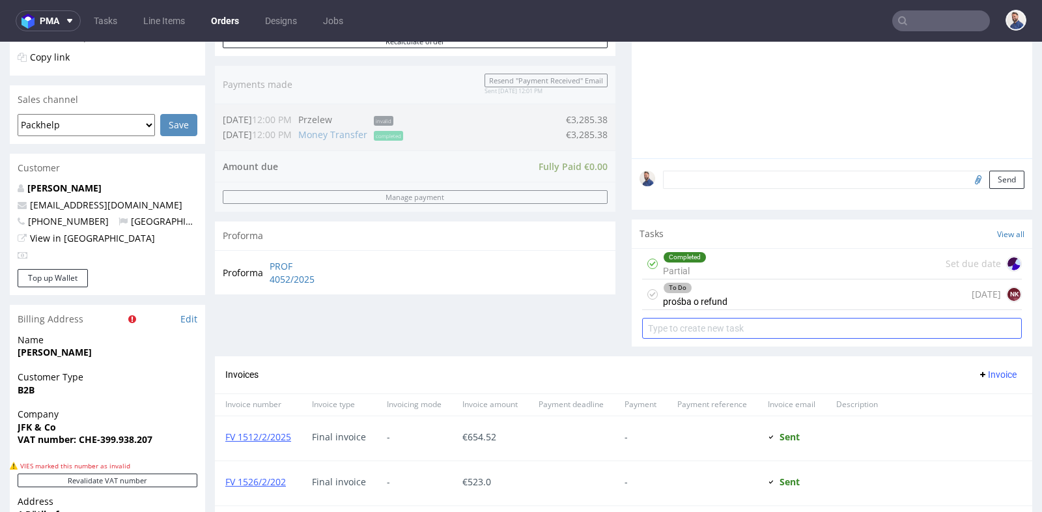
click at [790, 322] on input "text" at bounding box center [832, 328] width 380 height 21
type input "prośba o korektę faktury"
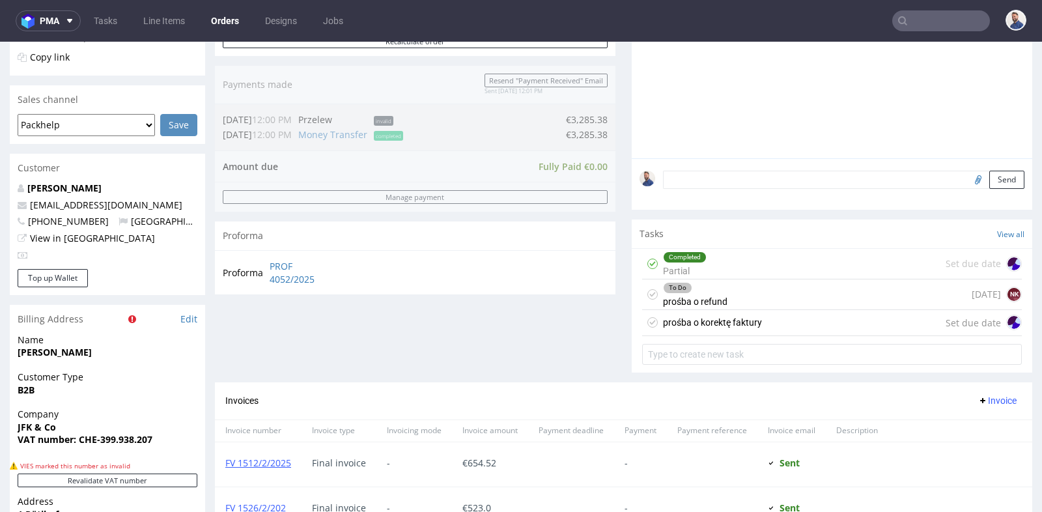
click at [807, 322] on div "prośba o korektę faktury Set due date" at bounding box center [832, 323] width 380 height 26
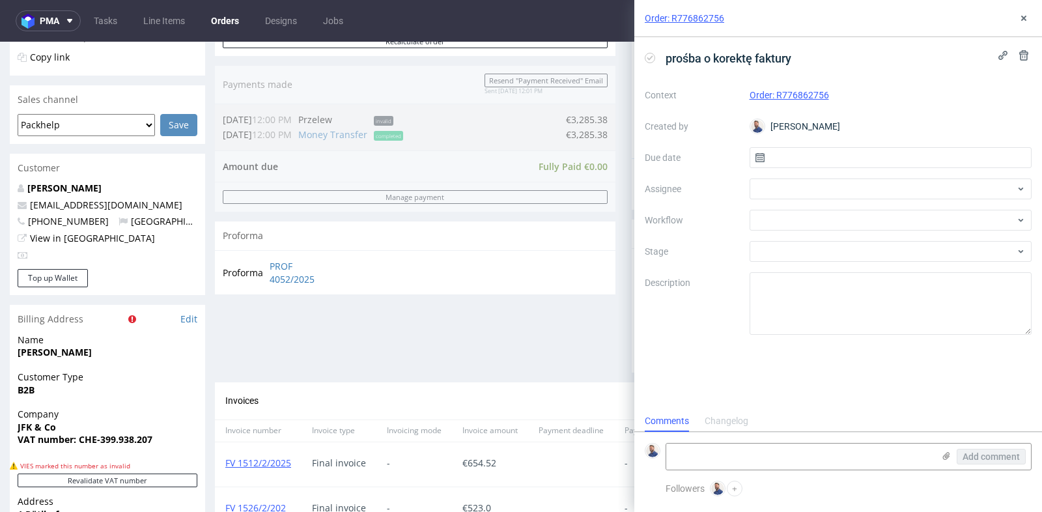
scroll to position [10, 0]
click at [844, 158] on input "text" at bounding box center [891, 157] width 283 height 21
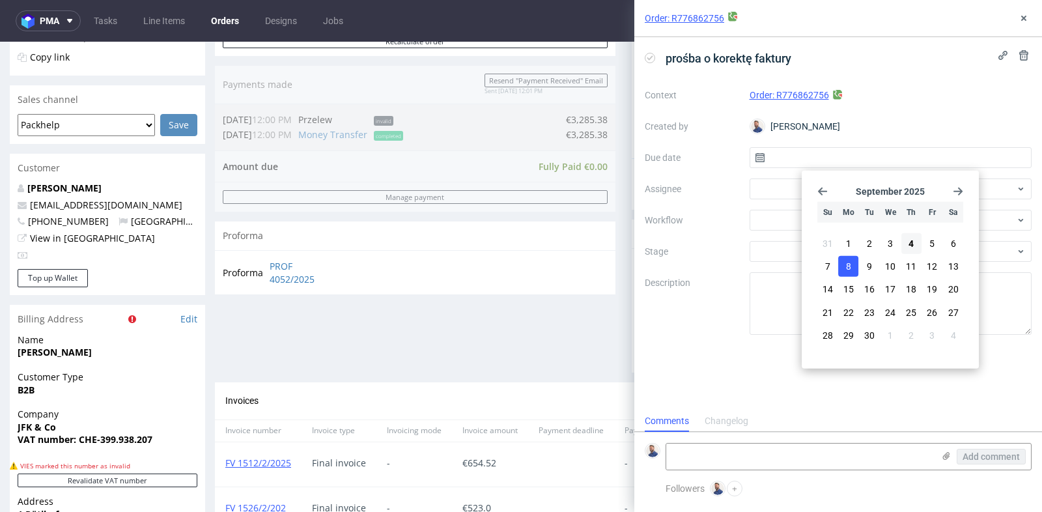
click at [848, 266] on span "8" at bounding box center [848, 266] width 5 height 13
type input "08/09/2025"
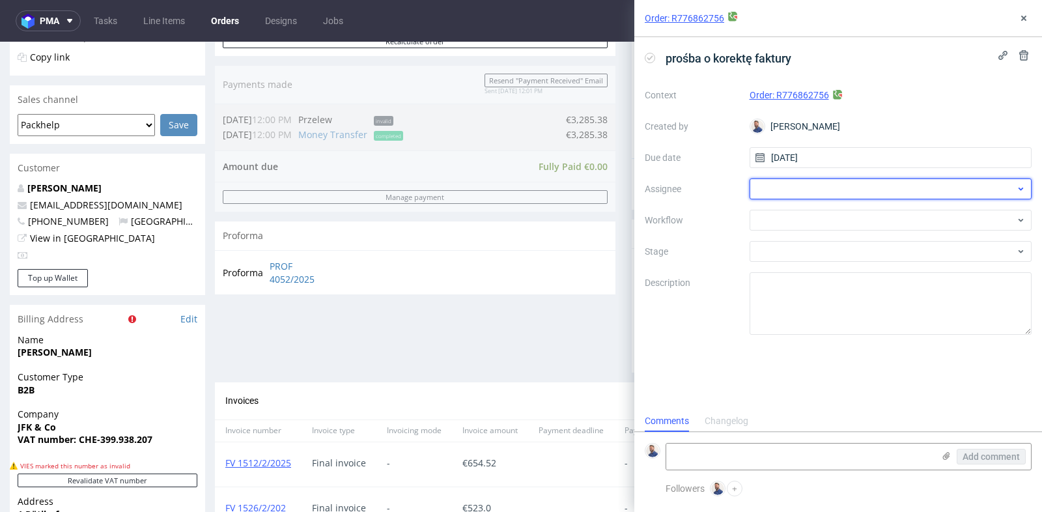
click at [875, 179] on div at bounding box center [891, 189] width 283 height 21
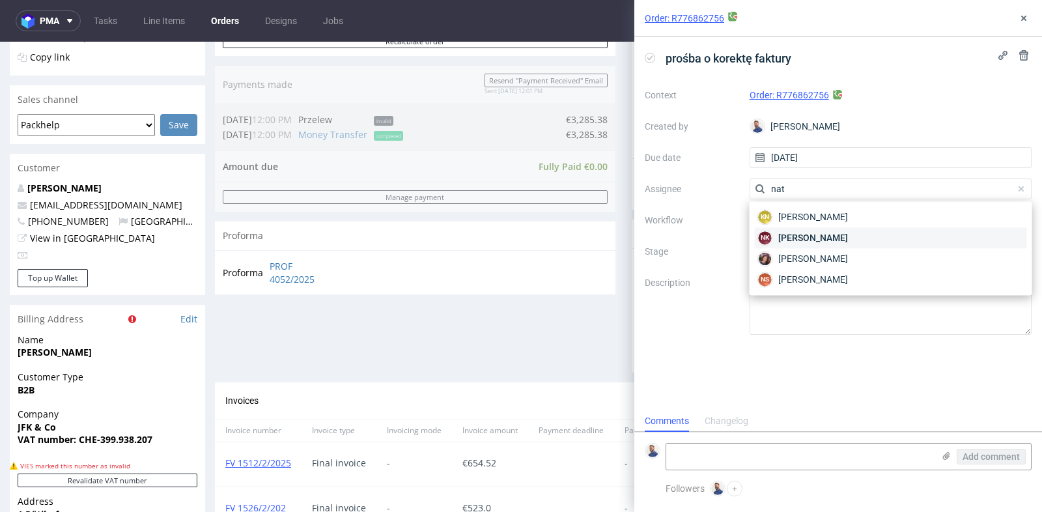
type input "nat"
click at [867, 237] on div "NK Natalia Kaczorowska" at bounding box center [891, 237] width 272 height 21
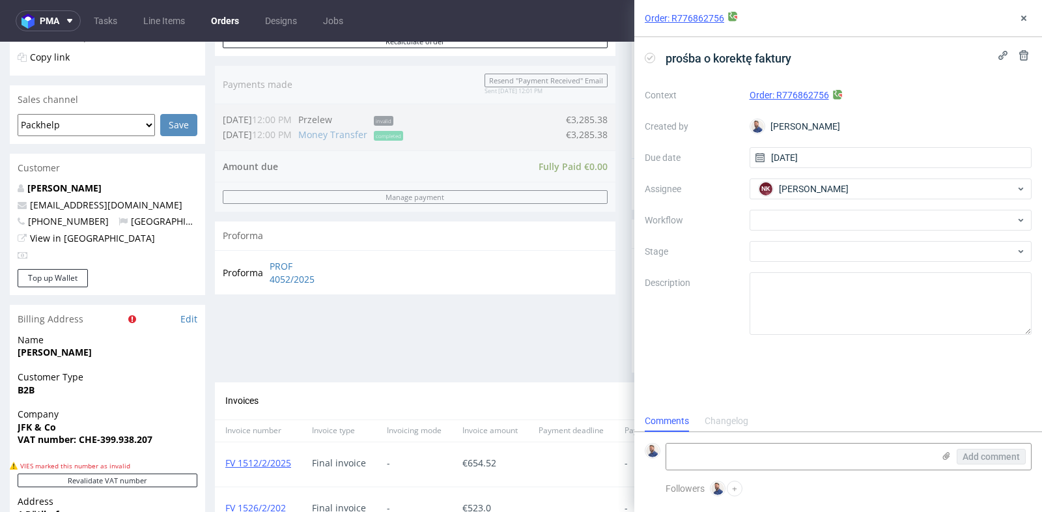
click at [867, 237] on div "Context Order: R776862756 Created by Michał Rachański Due date 08/09/2025 Assig…" at bounding box center [838, 210] width 387 height 250
click at [872, 224] on div at bounding box center [891, 220] width 283 height 21
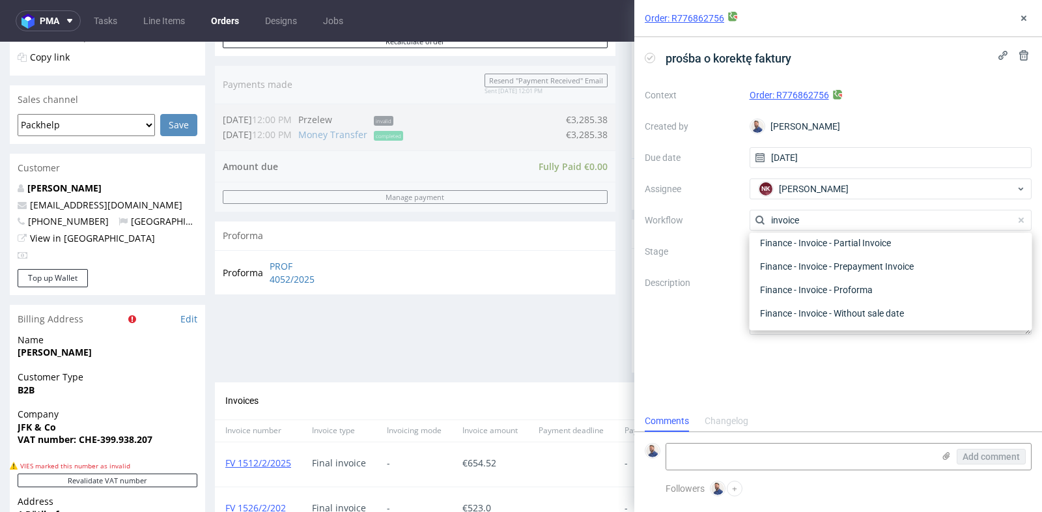
scroll to position [93, 0]
type input "invo"
click at [884, 263] on div "Finance - Invoice - Correction Invoice" at bounding box center [891, 266] width 272 height 23
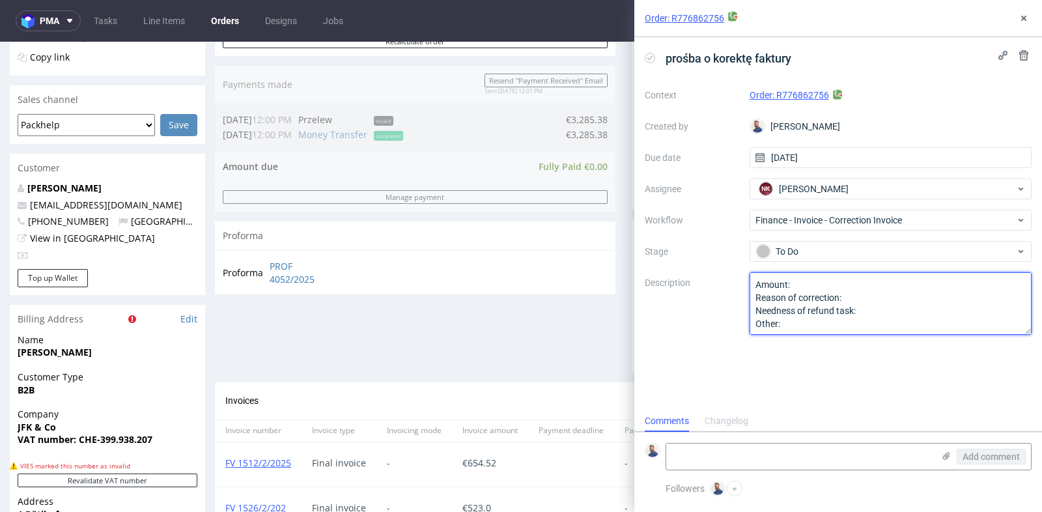
click at [873, 288] on textarea "Amount: Reason of correction: Needness of refund task: Other:" at bounding box center [891, 303] width 283 height 63
click at [900, 294] on textarea "Amount: Reason of correction: Needness of refund task: Other:" at bounding box center [891, 303] width 283 height 63
click at [908, 312] on textarea "Amount: Reason of correction: Needness of refund task: Other:" at bounding box center [891, 303] width 283 height 63
type textarea "Amount: 3285.38 Reason of correction: refund Needness of refund task: Yes Other:"
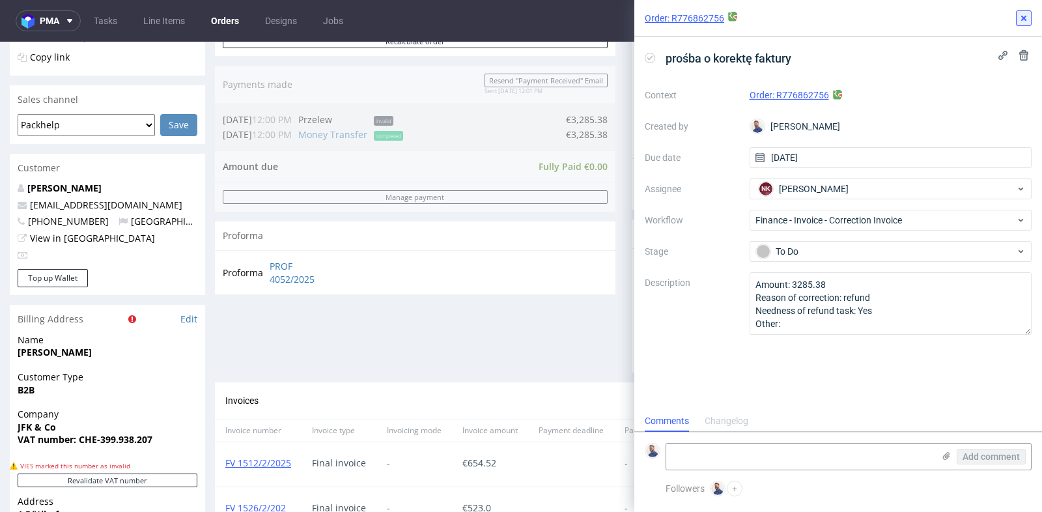
click at [1022, 17] on icon at bounding box center [1024, 18] width 10 height 10
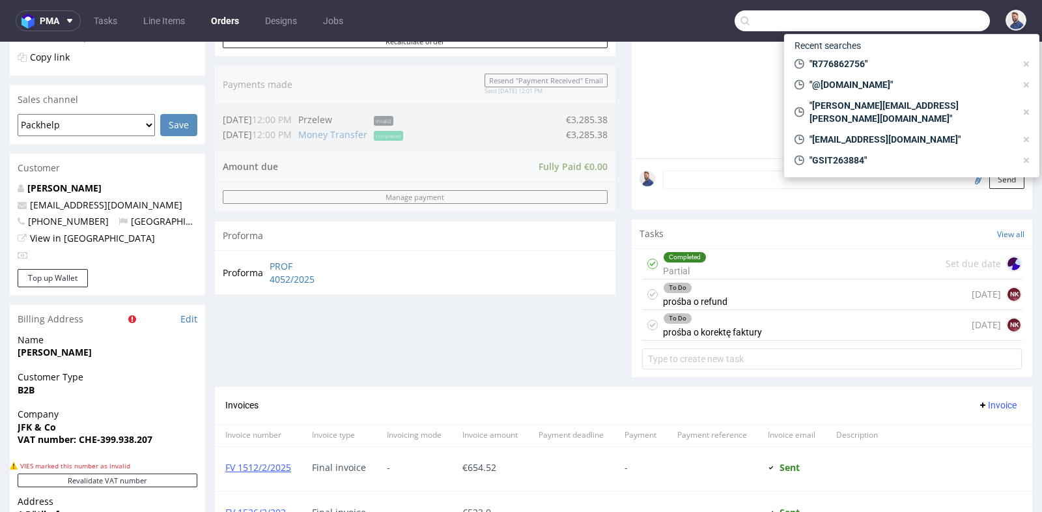
click at [938, 16] on input "text" at bounding box center [862, 20] width 255 height 21
paste input "R163696492"
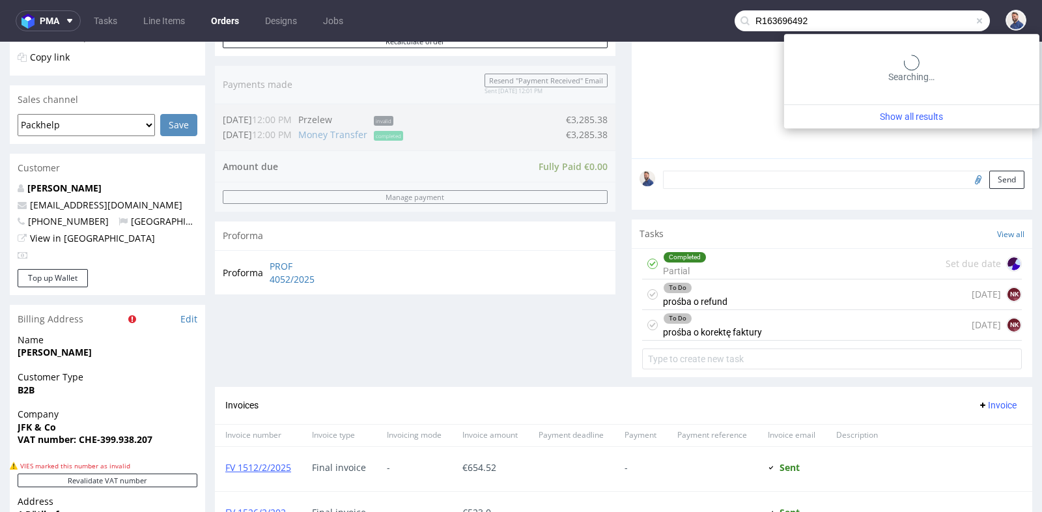
type input "R163696492"
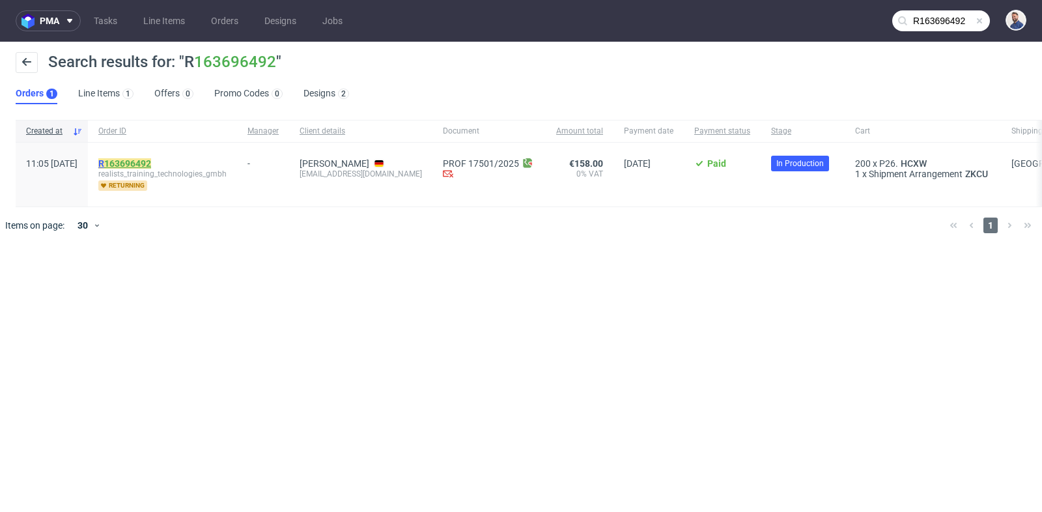
click at [151, 162] on link "163696492" at bounding box center [127, 163] width 47 height 10
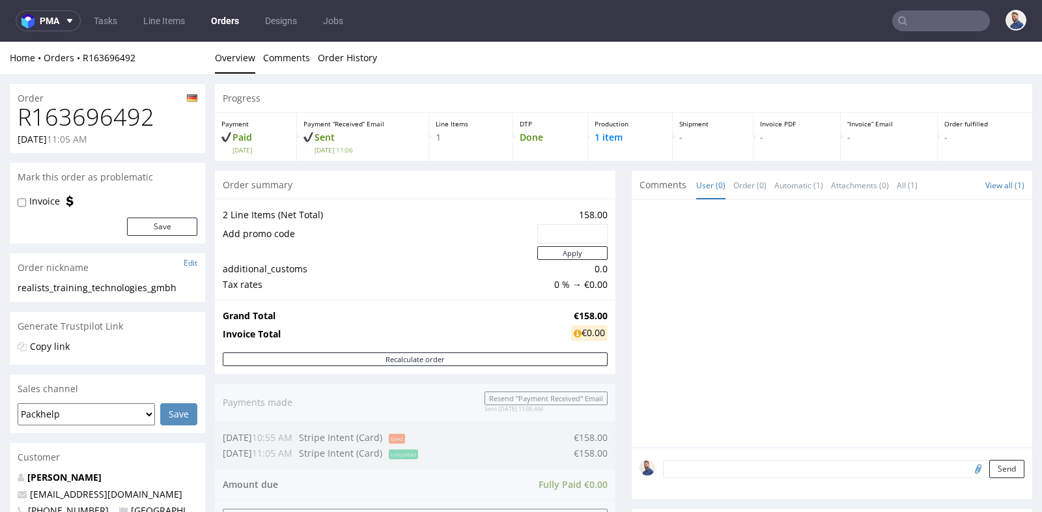
click at [620, 311] on div "Progress Payment Paid Tue 19 Aug Payment “Received” Email Sent Tue 19 Aug 11:06…" at bounding box center [624, 459] width 818 height 751
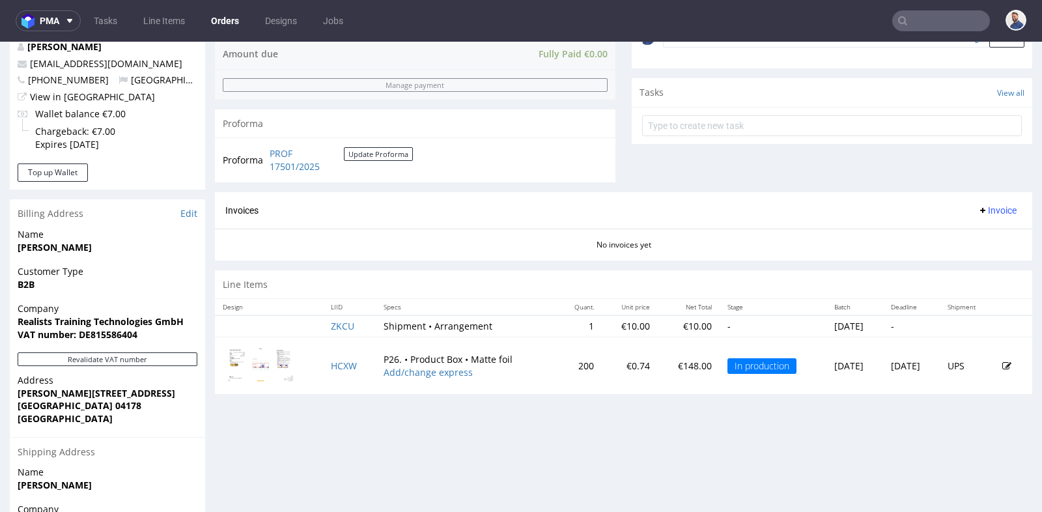
scroll to position [434, 0]
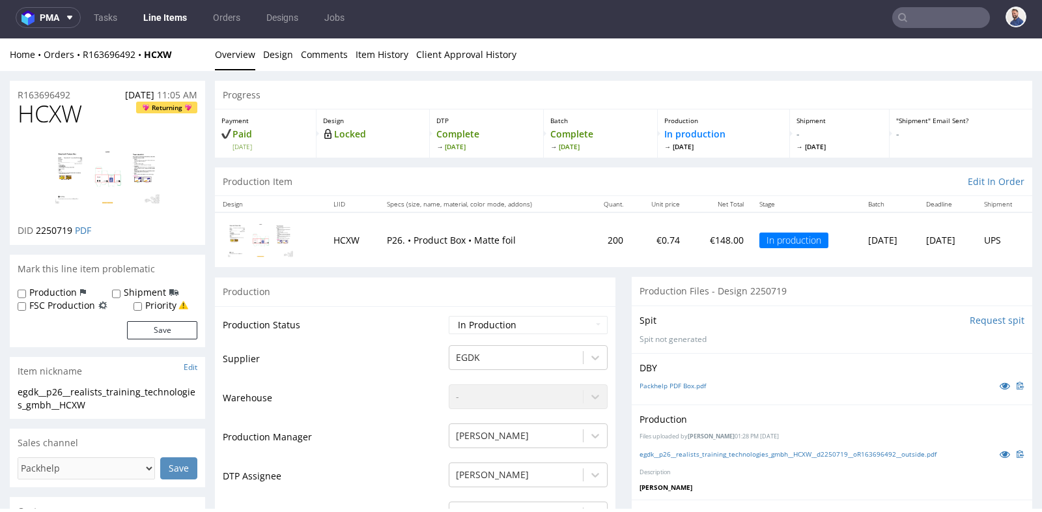
click at [339, 380] on td "Supplier" at bounding box center [334, 363] width 223 height 39
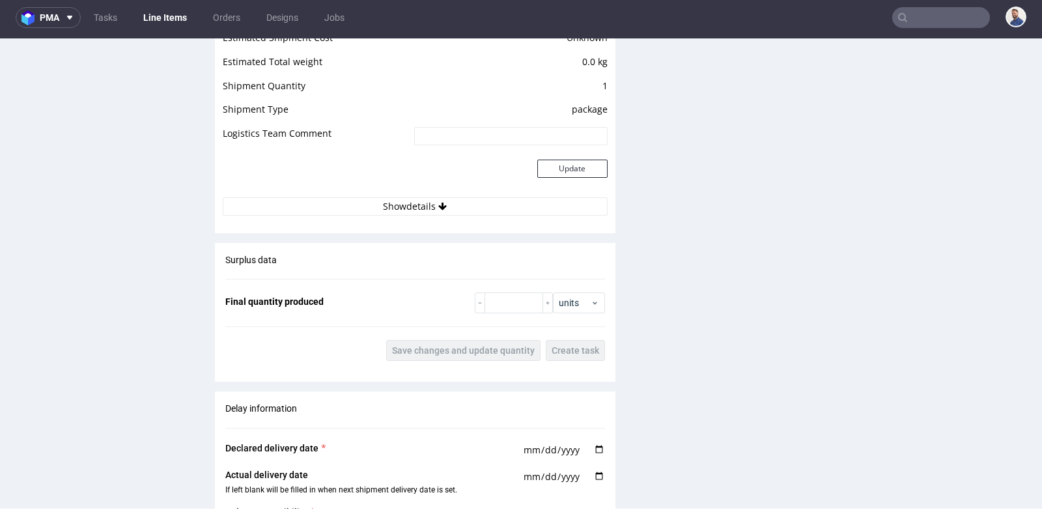
scroll to position [1390, 0]
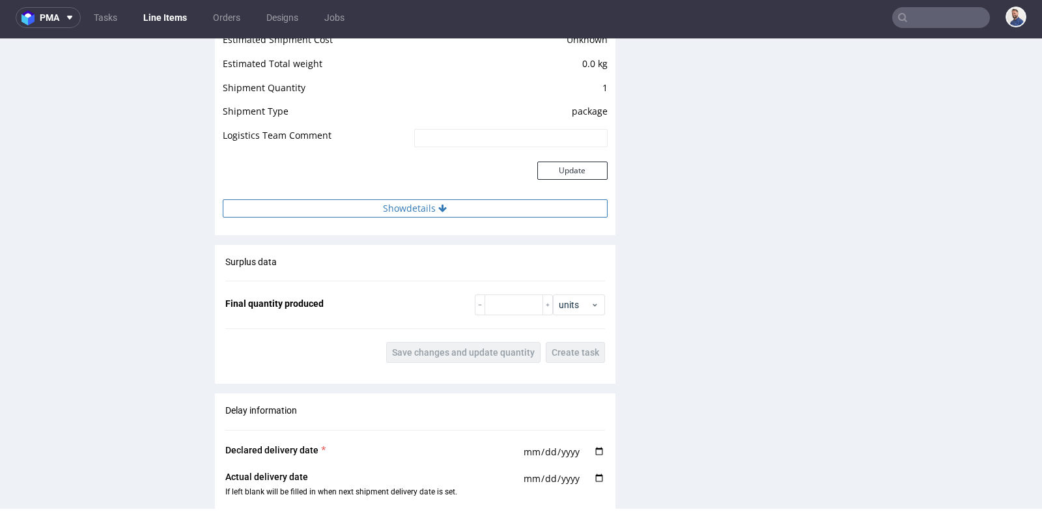
click at [405, 206] on button "Show details" at bounding box center [415, 208] width 385 height 18
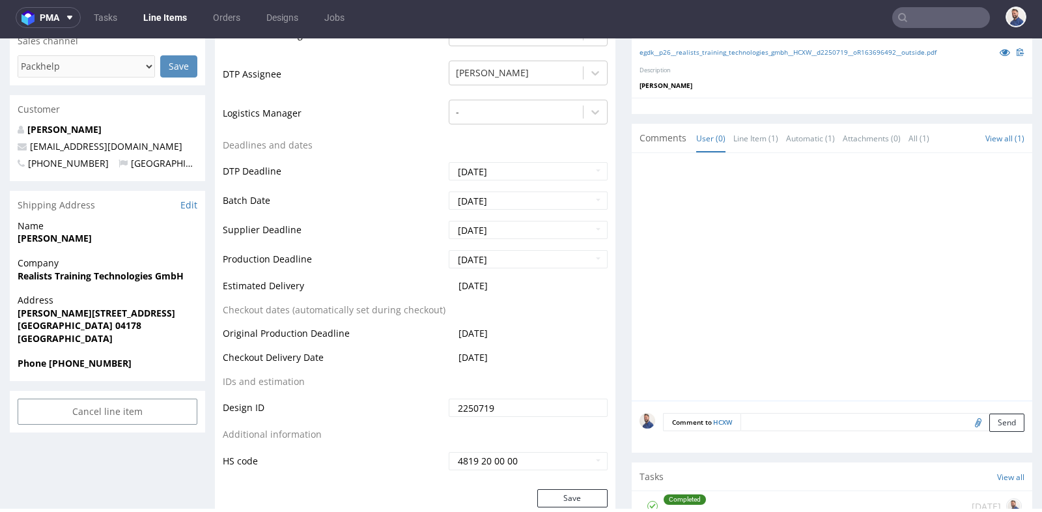
scroll to position [405, 0]
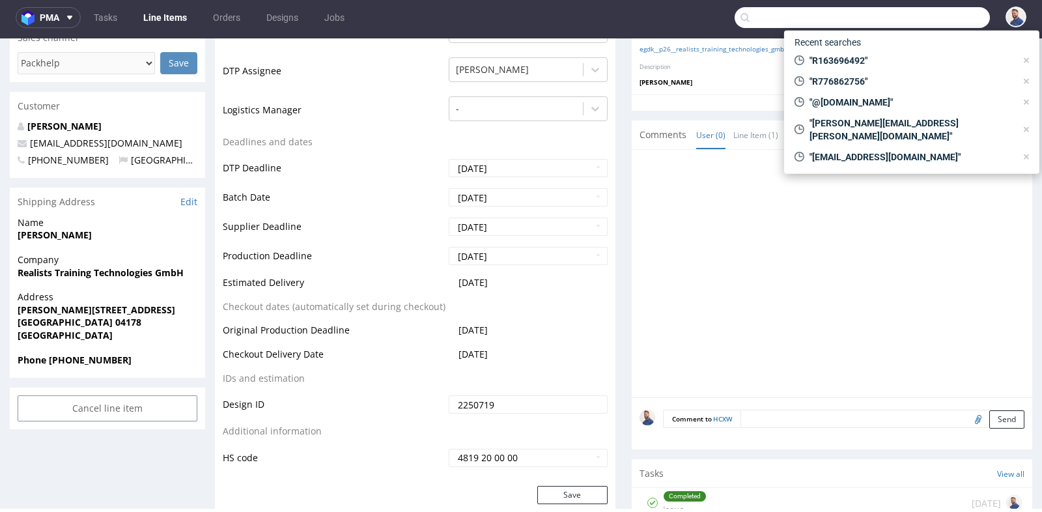
click at [899, 8] on input "text" at bounding box center [862, 17] width 255 height 21
click at [870, 83] on span ""R 776862756 "" at bounding box center [911, 81] width 212 height 13
type input "R776862756"
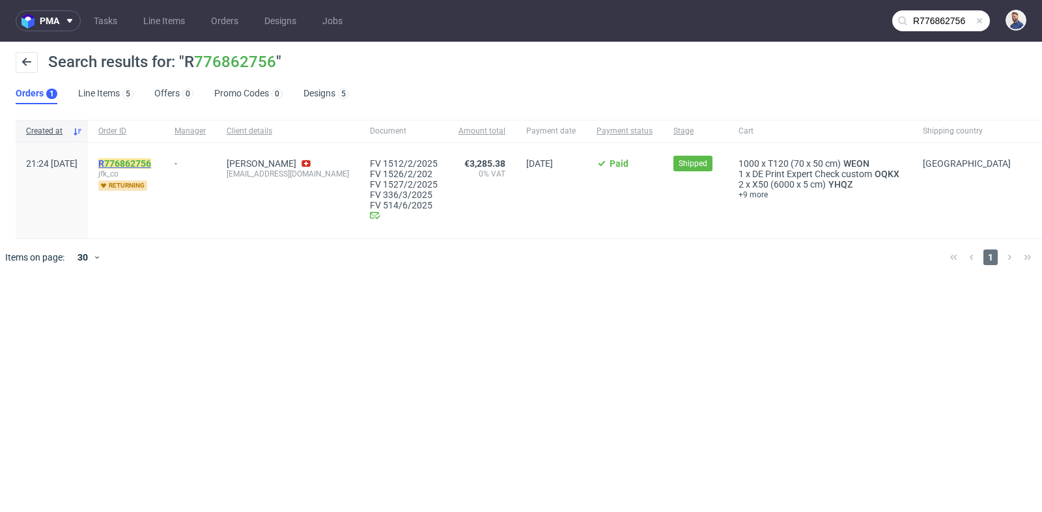
click at [151, 160] on link "776862756" at bounding box center [127, 163] width 47 height 10
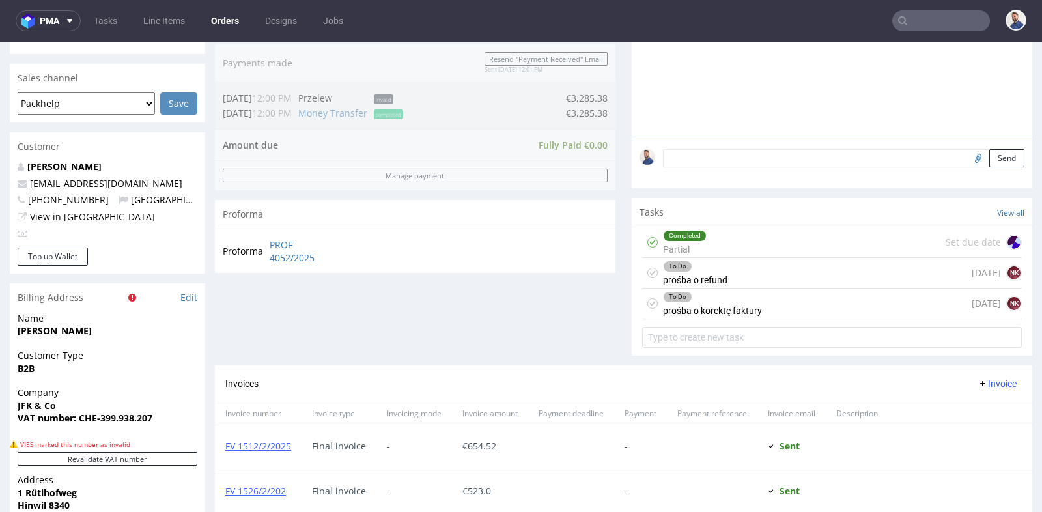
scroll to position [261, 0]
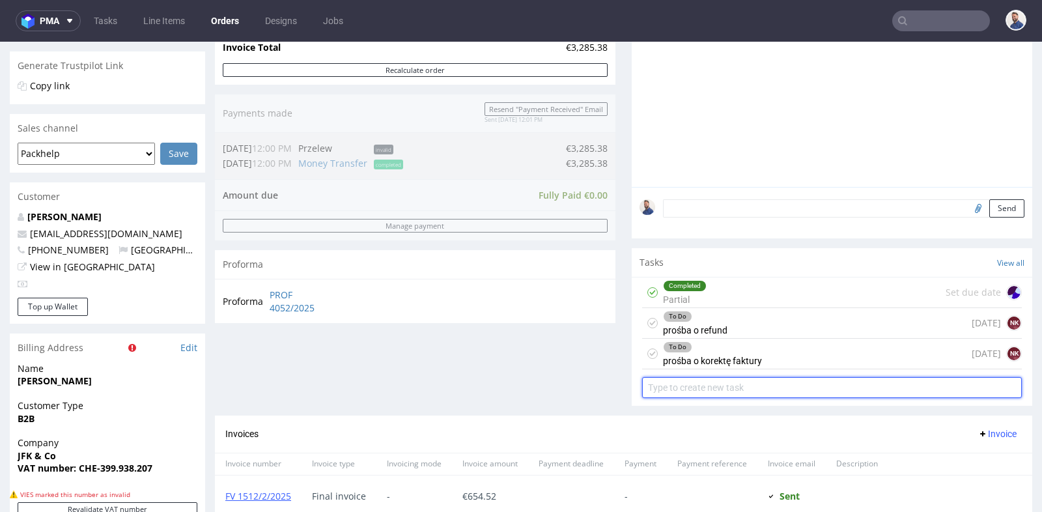
click at [807, 385] on input "text" at bounding box center [832, 387] width 380 height 21
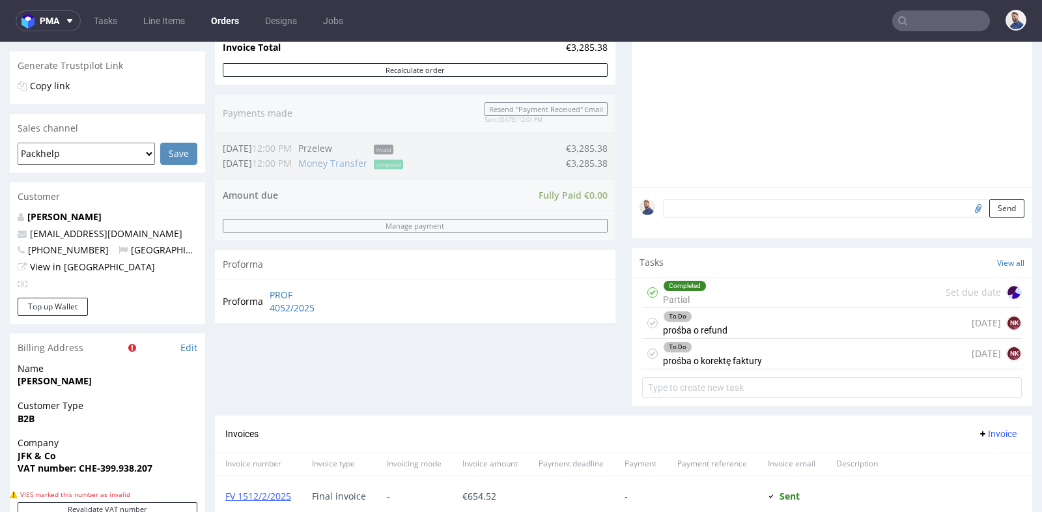
click at [824, 330] on div "To Do prośba o refund in 4 days NK" at bounding box center [832, 323] width 380 height 31
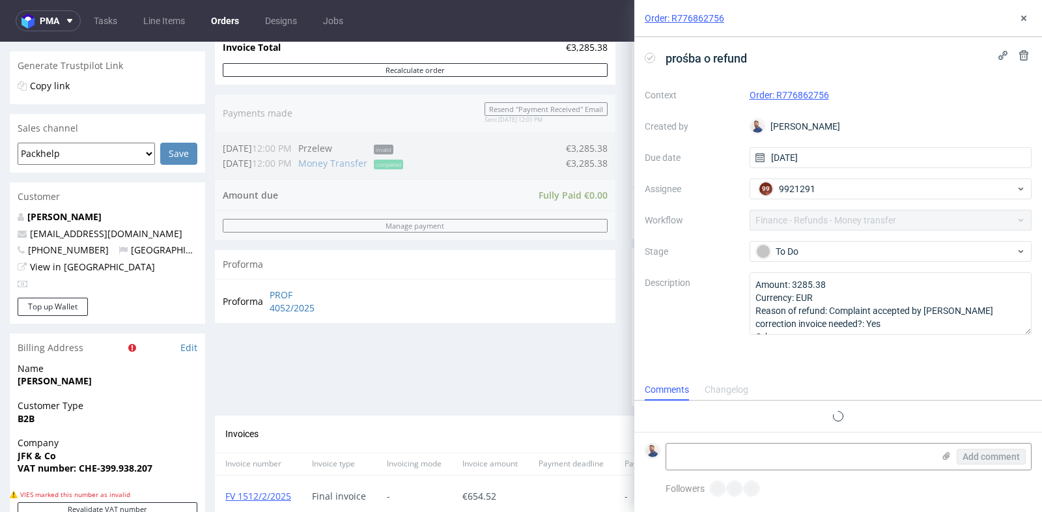
scroll to position [10, 0]
click at [805, 453] on textarea at bounding box center [800, 457] width 267 height 26
paste textarea "UBS Schweiz I-Ban: CH96 0029 6296 1156 9101 V BIC: UBSWCHZH80A JFK&Co GmbH Hint…"
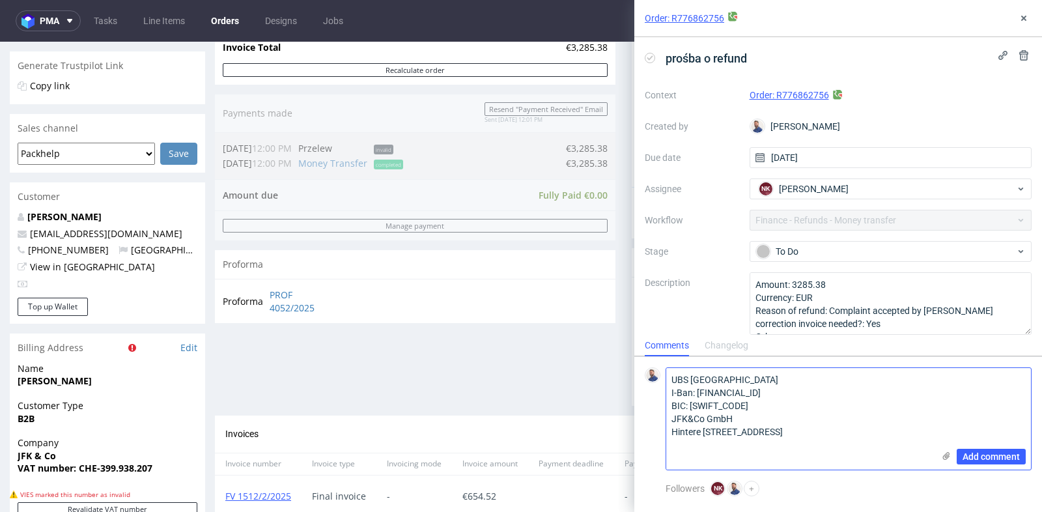
scroll to position [0, 0]
type textarea "UBS Schweiz I-Ban: CH96 0029 6296 1156 9101 V BIC: UBSWCHZH80A JFK&Co GmbH Hint…"
click at [1004, 463] on button "Add comment" at bounding box center [991, 457] width 69 height 16
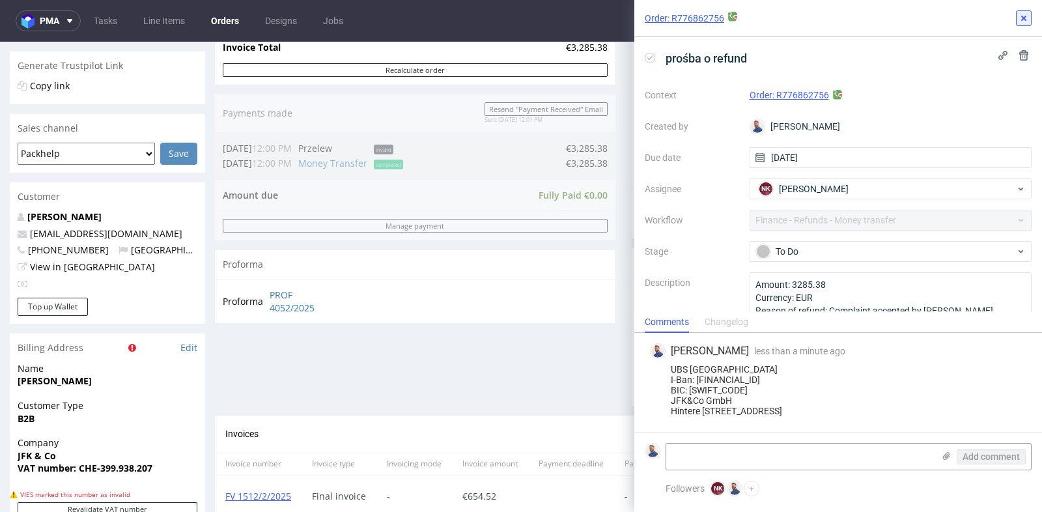
click at [1022, 18] on icon at bounding box center [1024, 18] width 10 height 10
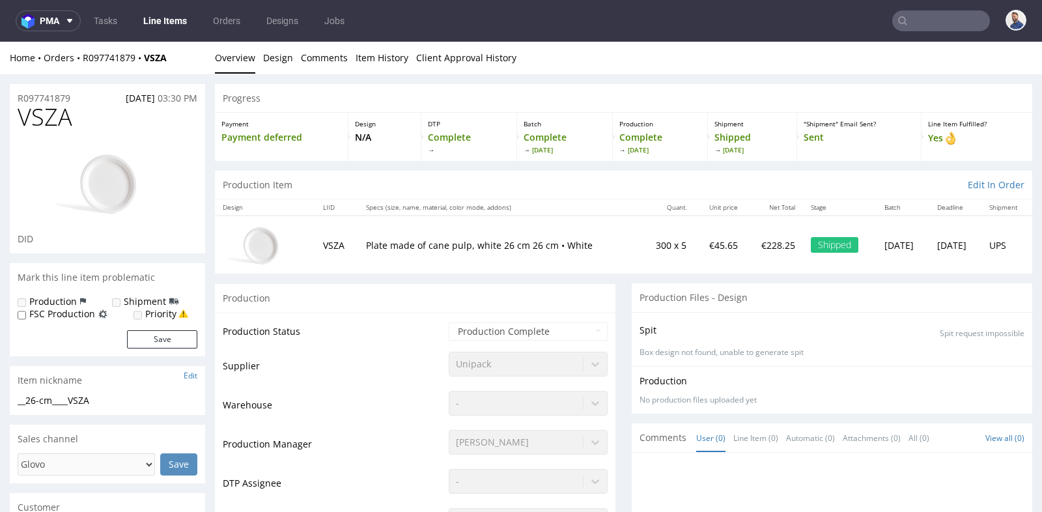
click at [640, 265] on td "300 x 5" at bounding box center [667, 245] width 54 height 58
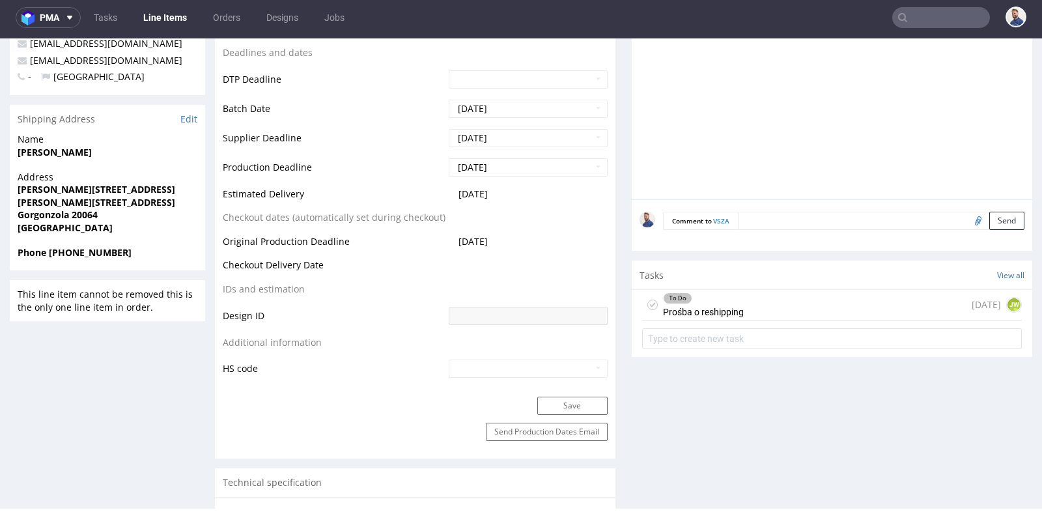
scroll to position [508, 0]
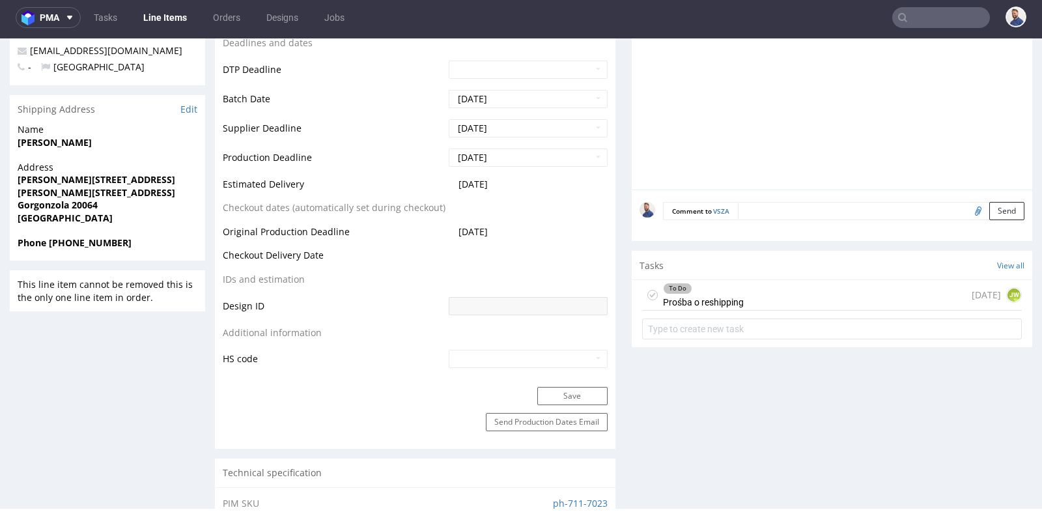
click at [775, 290] on div "To Do Prośba o reshipping [DATE] JW" at bounding box center [832, 295] width 380 height 31
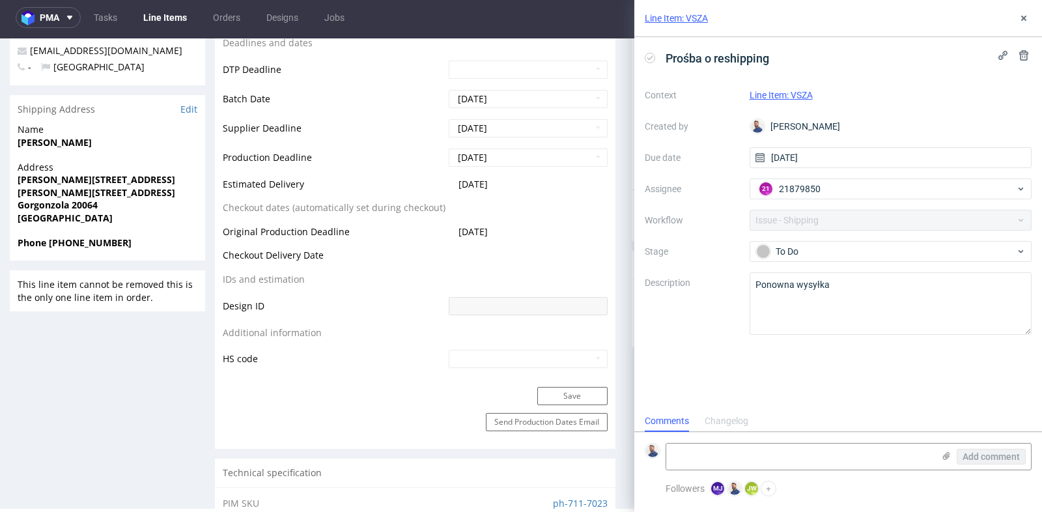
scroll to position [10, 0]
click at [807, 91] on link "Line Item: VSZA" at bounding box center [781, 95] width 63 height 10
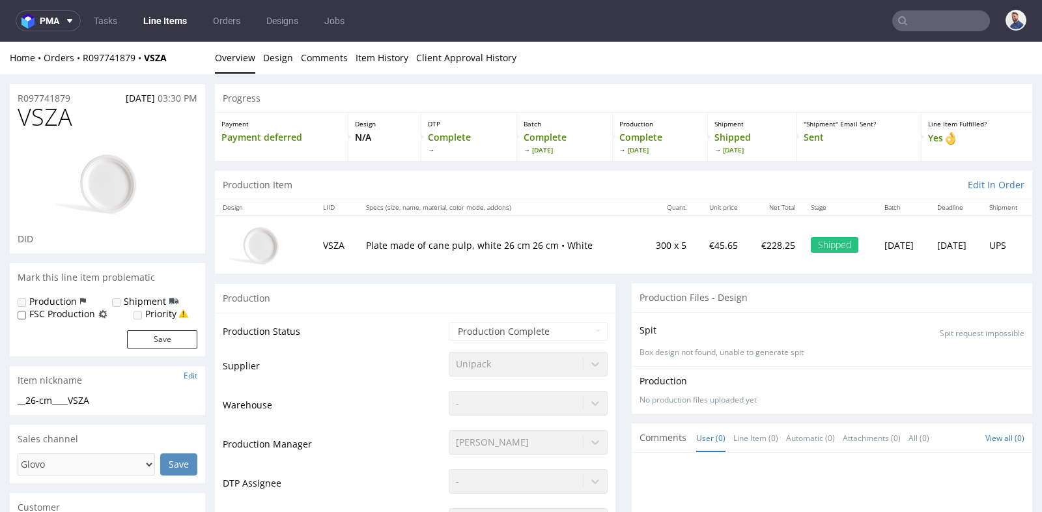
click at [912, 18] on input "text" at bounding box center [942, 20] width 98 height 21
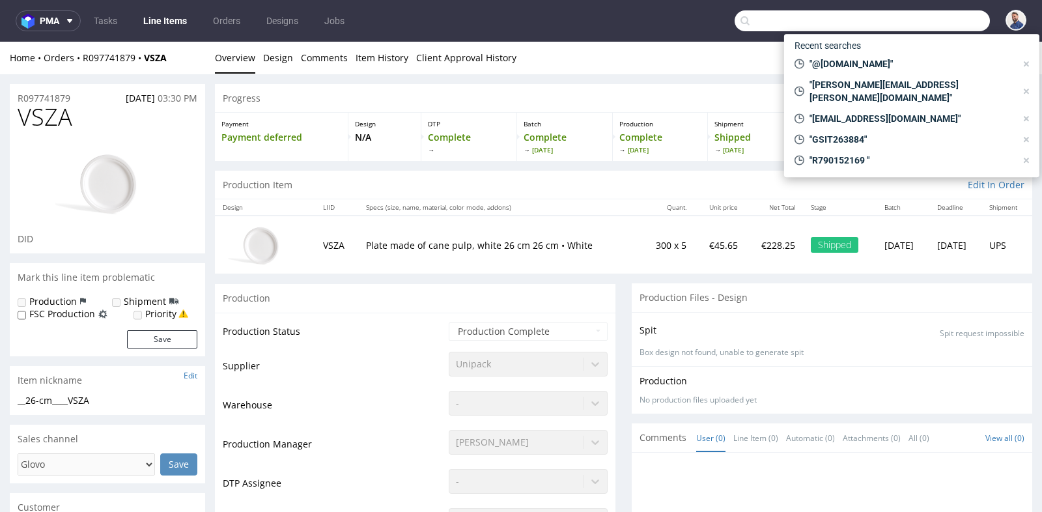
paste input "b.haumer@tachoeasy.com"
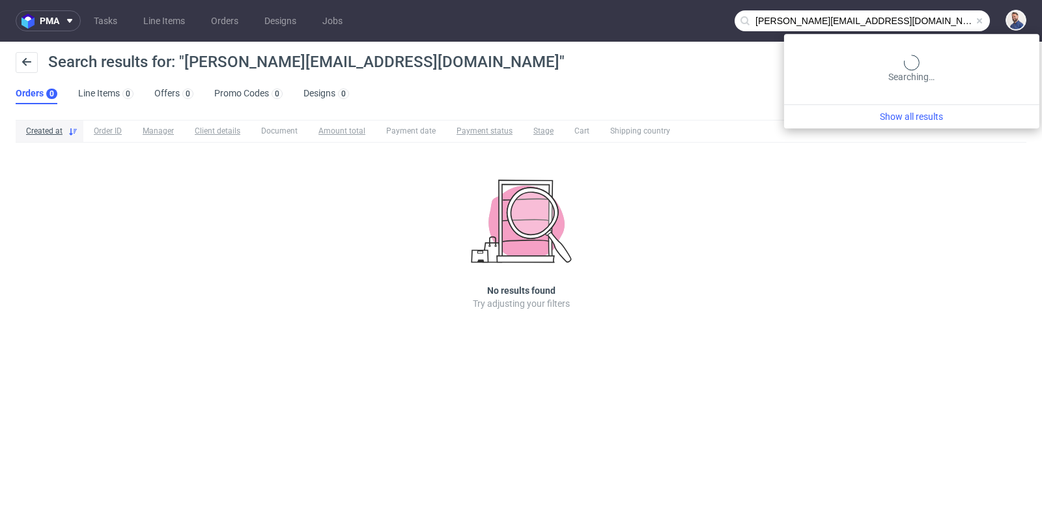
click at [950, 21] on input "b.haumer@tachoeasy.com" at bounding box center [862, 20] width 255 height 21
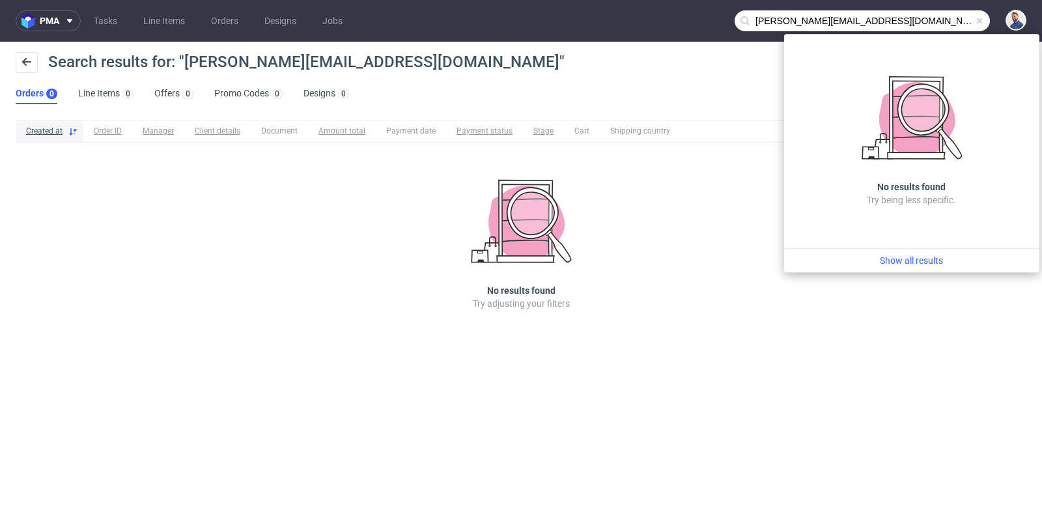
drag, startPoint x: 796, startPoint y: 22, endPoint x: 734, endPoint y: 18, distance: 62.1
click at [734, 18] on nav "pma Tasks Line Items Orders Designs Jobs b.haumer@tachoeasy.com" at bounding box center [521, 21] width 1042 height 42
type input "@tachoeasy.com"
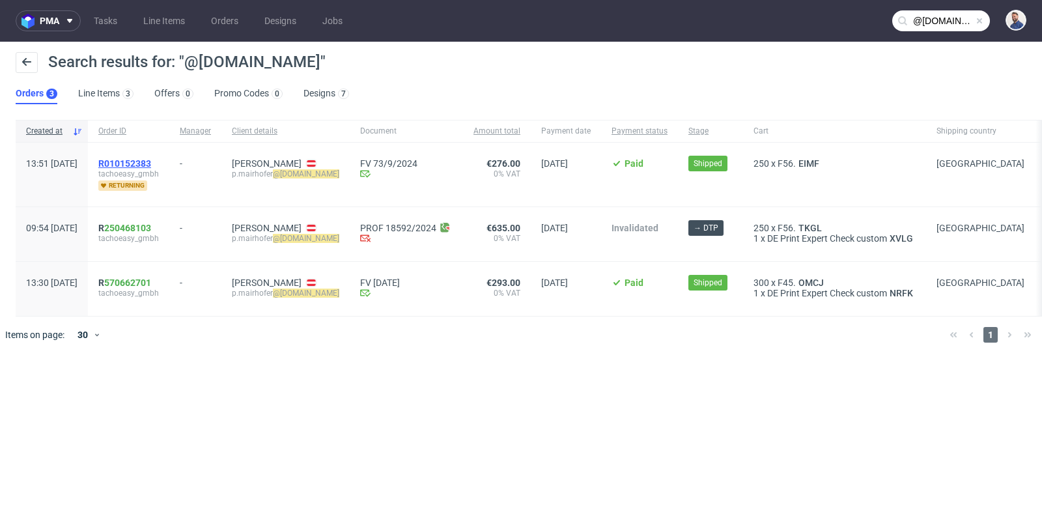
click at [151, 164] on span "R010152383" at bounding box center [124, 163] width 53 height 10
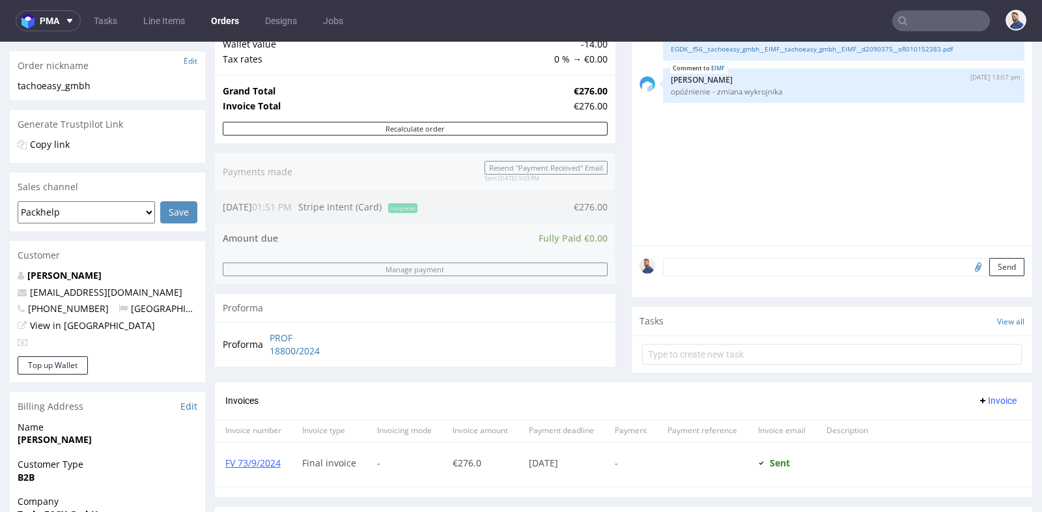
scroll to position [203, 0]
click at [187, 402] on link "Edit" at bounding box center [188, 405] width 17 height 13
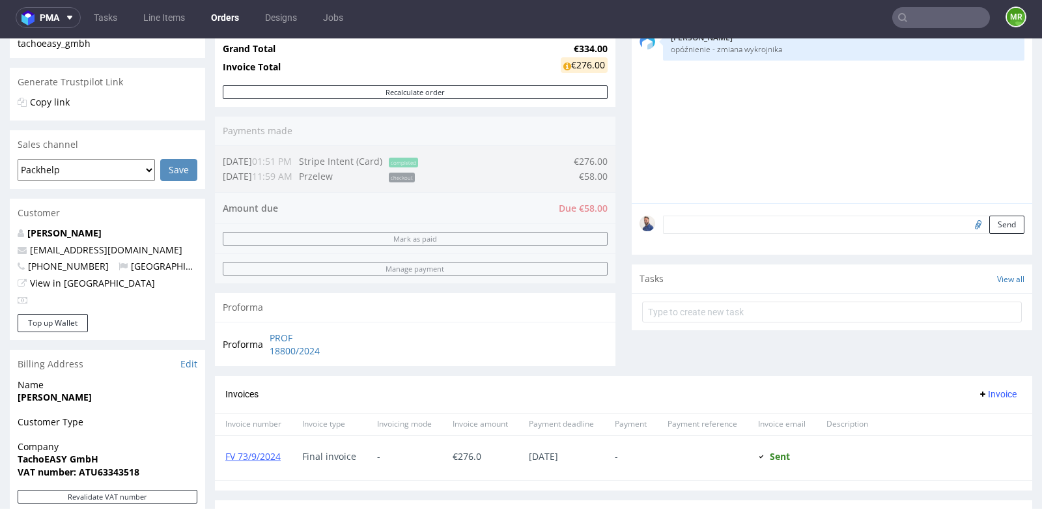
scroll to position [235, 0]
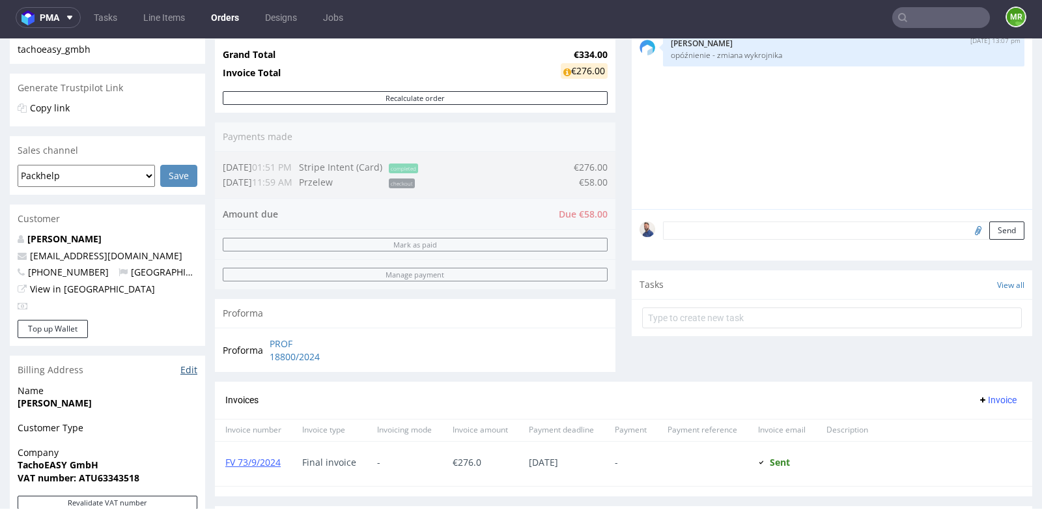
click at [190, 367] on link "Edit" at bounding box center [188, 370] width 17 height 13
